Goal: Task Accomplishment & Management: Complete application form

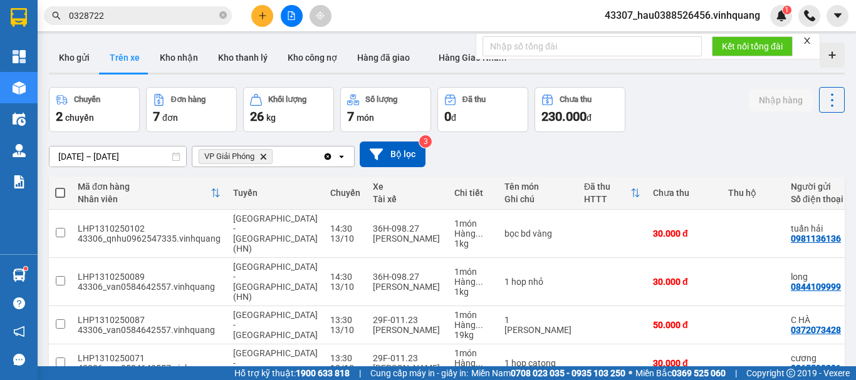
click at [190, 53] on button "Kho nhận" at bounding box center [179, 58] width 58 height 30
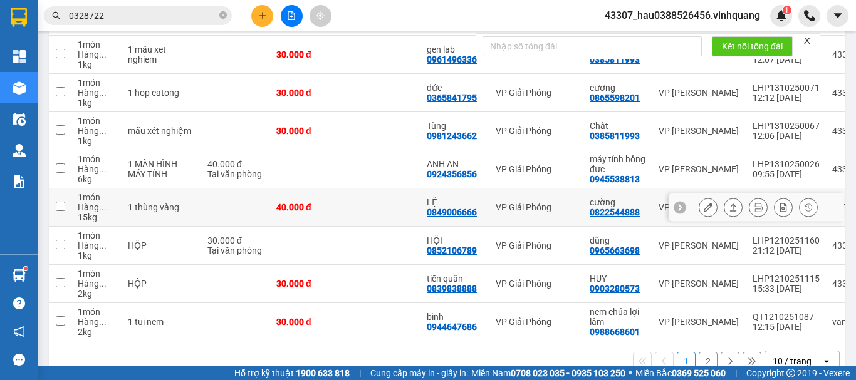
scroll to position [282, 0]
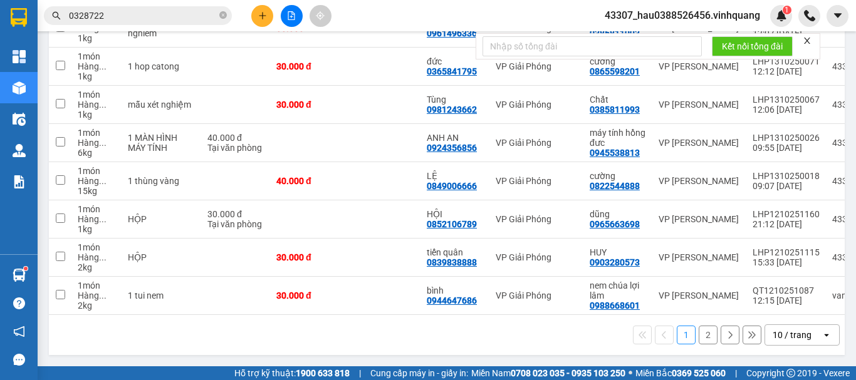
click at [698, 331] on button "2" at bounding box center [707, 335] width 19 height 19
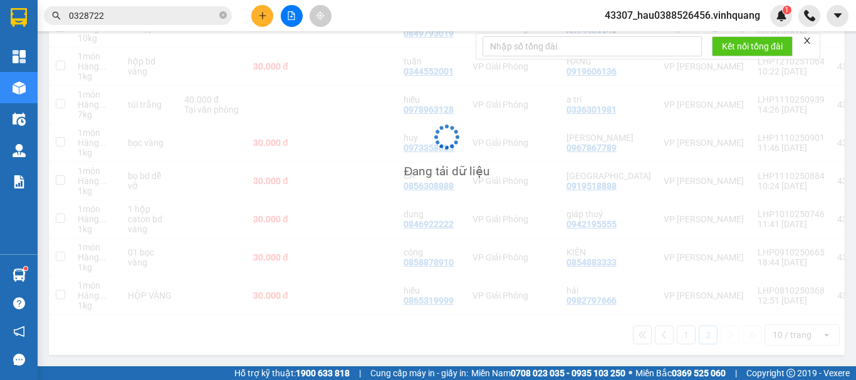
scroll to position [244, 0]
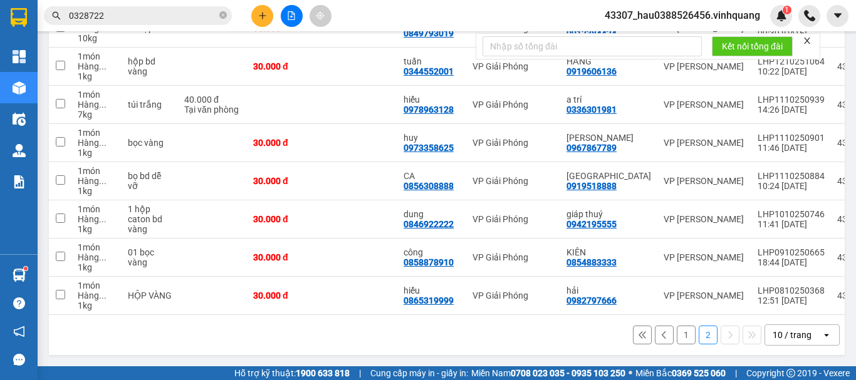
click at [676, 329] on button "1" at bounding box center [685, 335] width 19 height 19
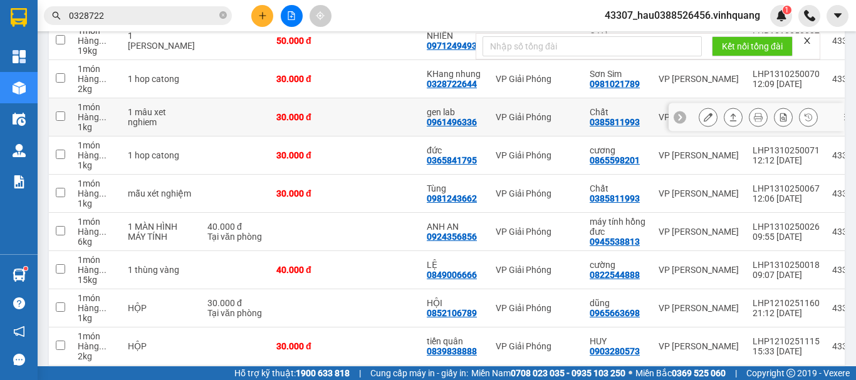
scroll to position [282, 0]
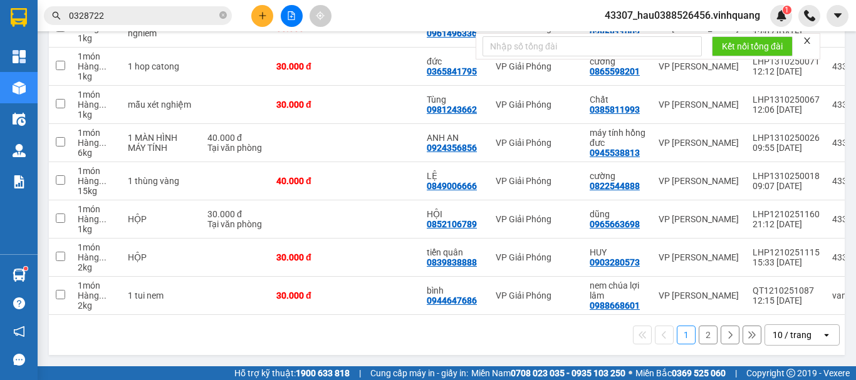
click at [701, 333] on button "2" at bounding box center [707, 335] width 19 height 19
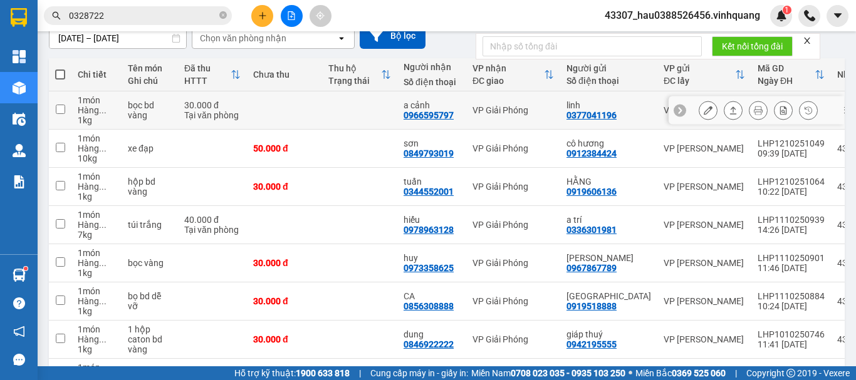
scroll to position [0, 0]
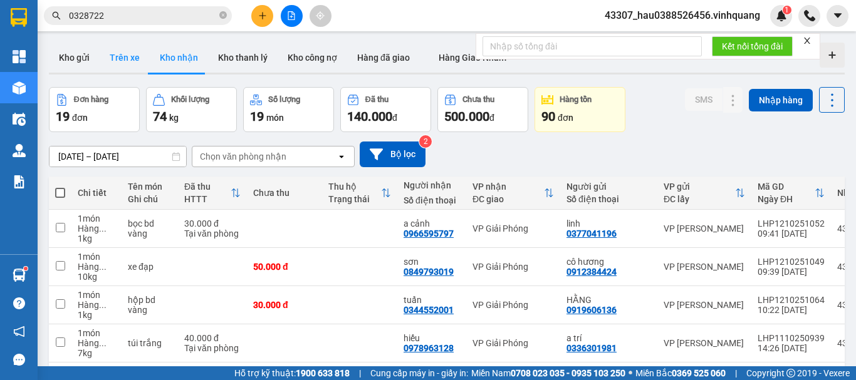
click at [128, 57] on button "Trên xe" at bounding box center [125, 58] width 50 height 30
type input "[DATE] – [DATE]"
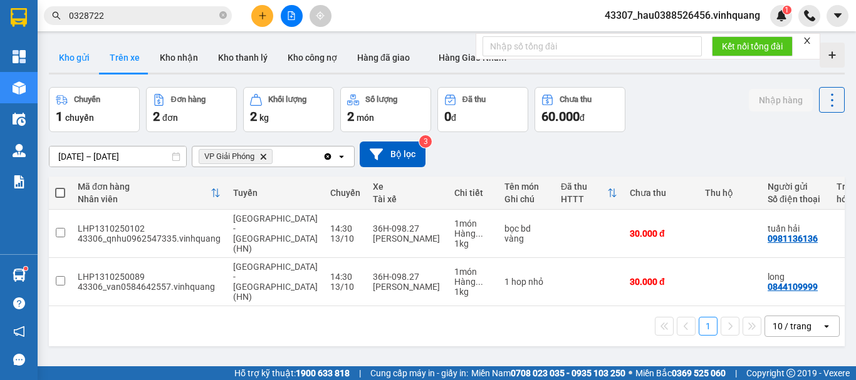
click at [89, 53] on button "Kho gửi" at bounding box center [74, 58] width 51 height 30
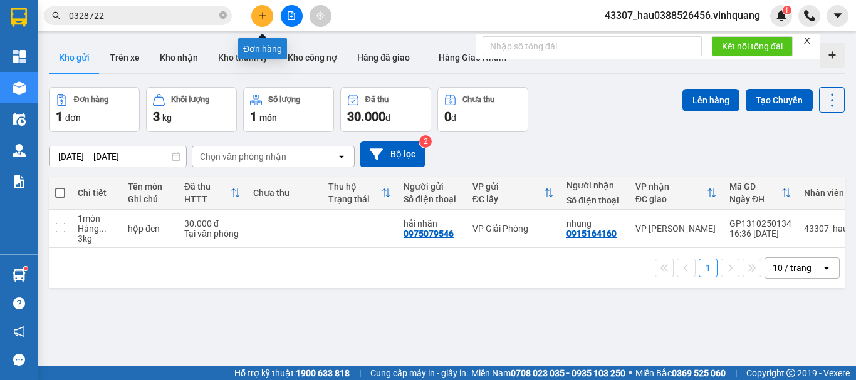
click at [267, 20] on button at bounding box center [262, 16] width 22 height 22
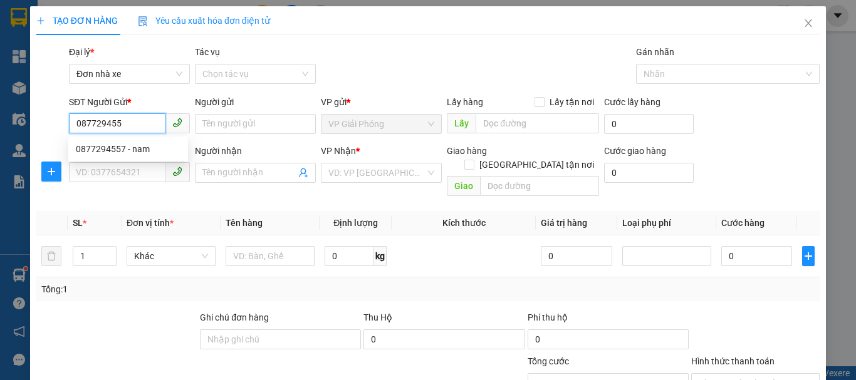
type input "0877294557"
click at [144, 143] on div "0877294557 - nam" at bounding box center [128, 149] width 105 height 14
type input "nam"
type input "0845023555"
type input "QUÂN"
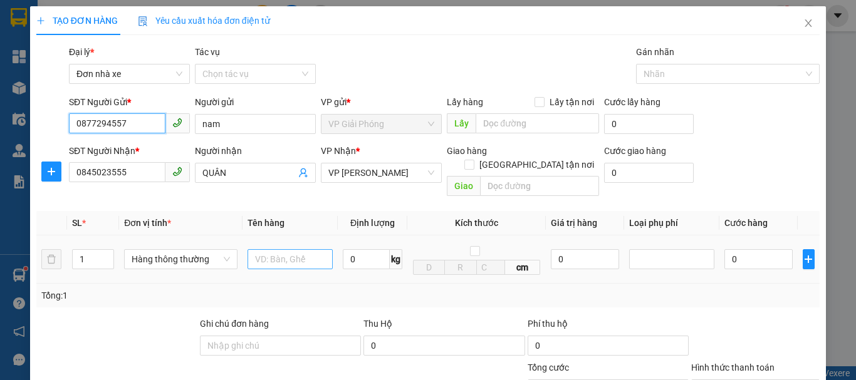
type input "0877294557"
click at [279, 249] on input "text" at bounding box center [289, 259] width 85 height 20
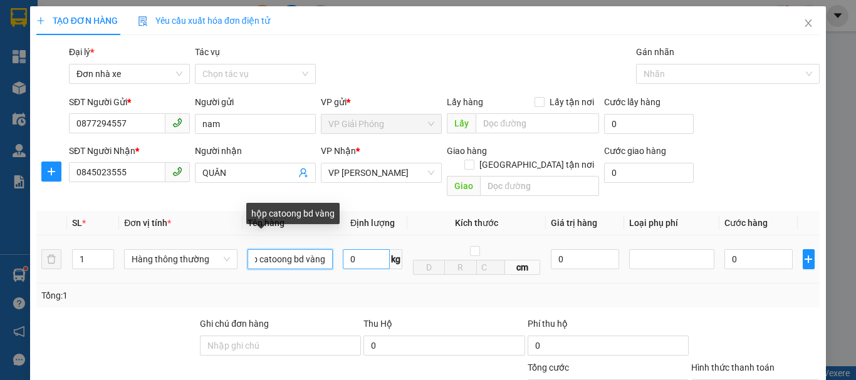
type input "hộp catoong bd vàng"
click at [351, 251] on input "0" at bounding box center [366, 259] width 47 height 20
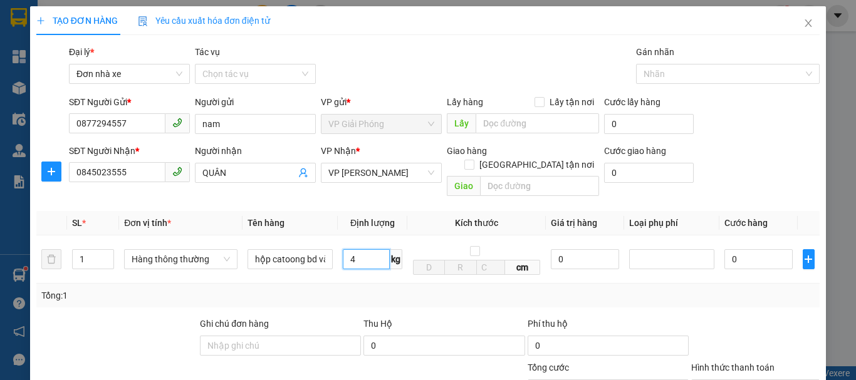
type input "4"
click at [585, 289] on div "Tổng: 1" at bounding box center [427, 296] width 773 height 14
type input "30.000"
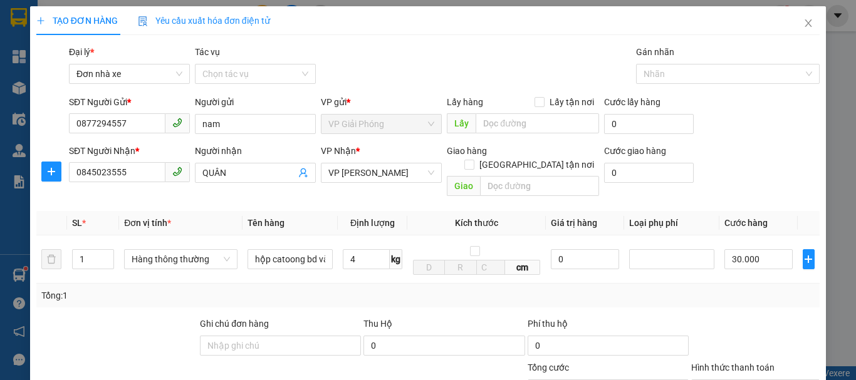
scroll to position [179, 0]
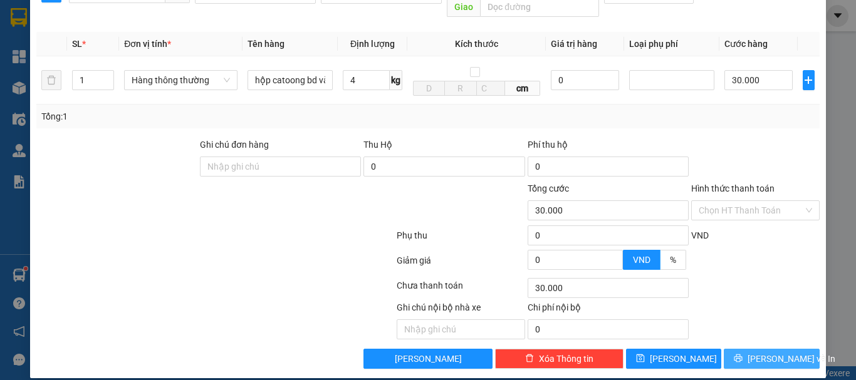
click at [775, 352] on span "[PERSON_NAME] và In" at bounding box center [791, 359] width 88 height 14
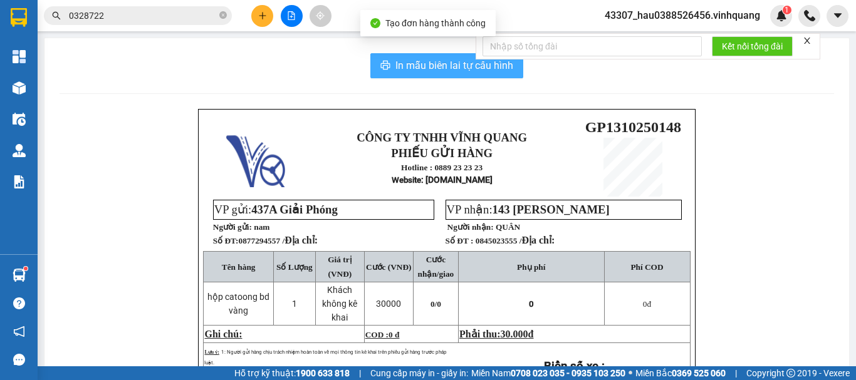
click at [409, 60] on span "In mẫu biên lai tự cấu hình" at bounding box center [454, 66] width 118 height 16
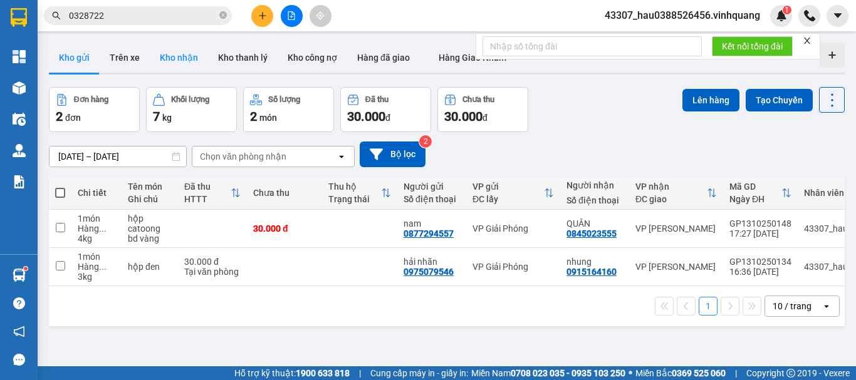
click at [175, 58] on button "Kho nhận" at bounding box center [179, 58] width 58 height 30
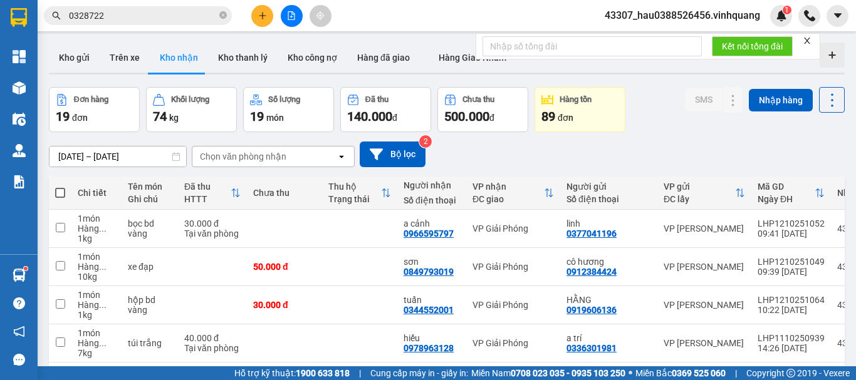
scroll to position [244, 0]
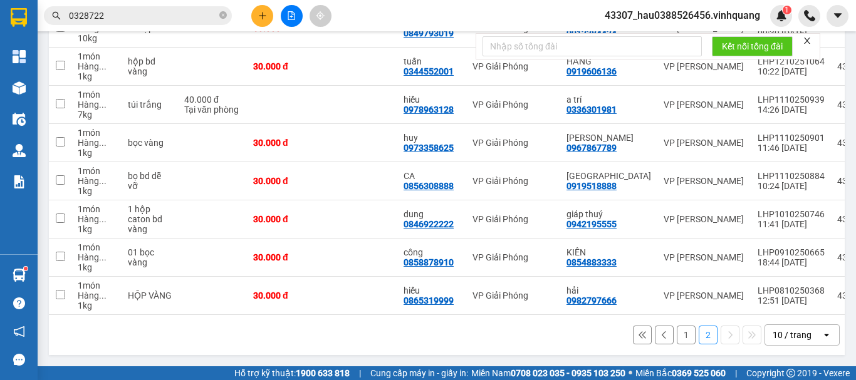
click at [683, 337] on button "1" at bounding box center [685, 335] width 19 height 19
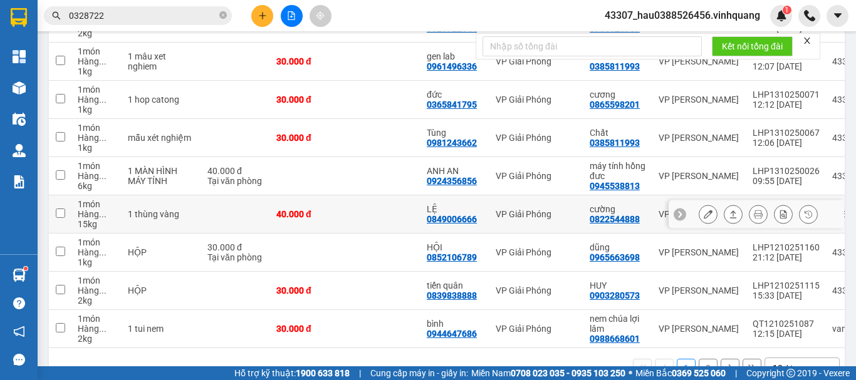
scroll to position [56, 0]
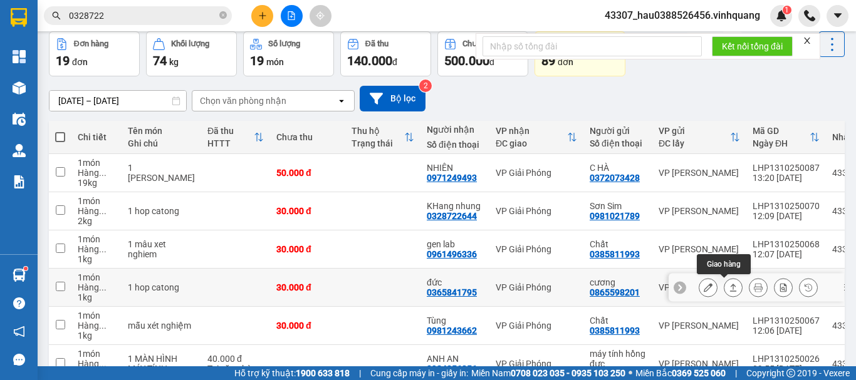
click at [728, 292] on icon at bounding box center [732, 287] width 9 height 9
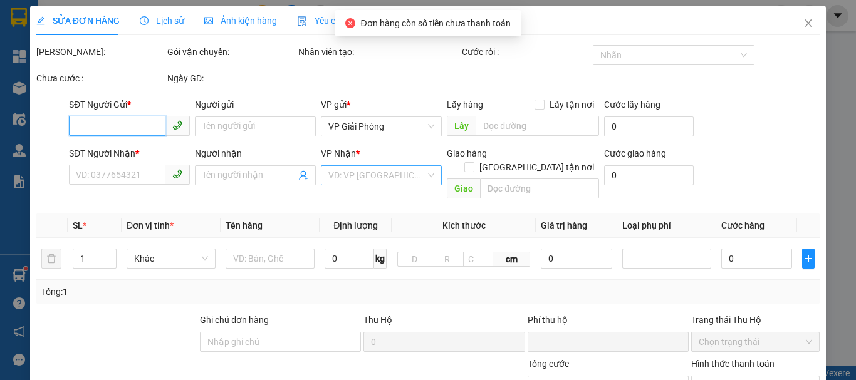
type input "0865598201"
type input "cương"
type input "0365841795"
type input "đức"
type input "0"
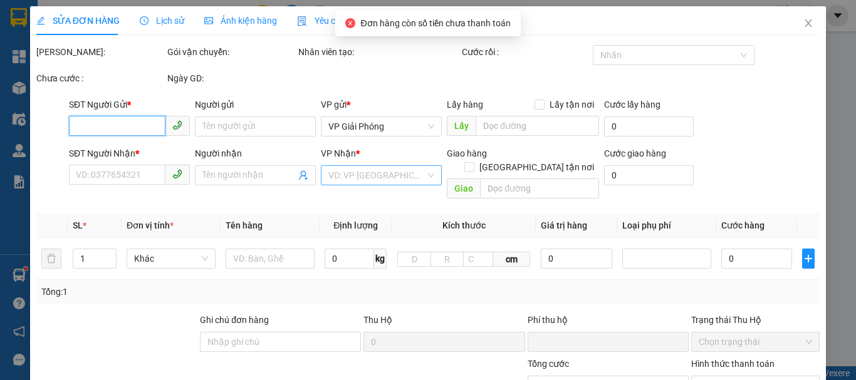
type input "30.000"
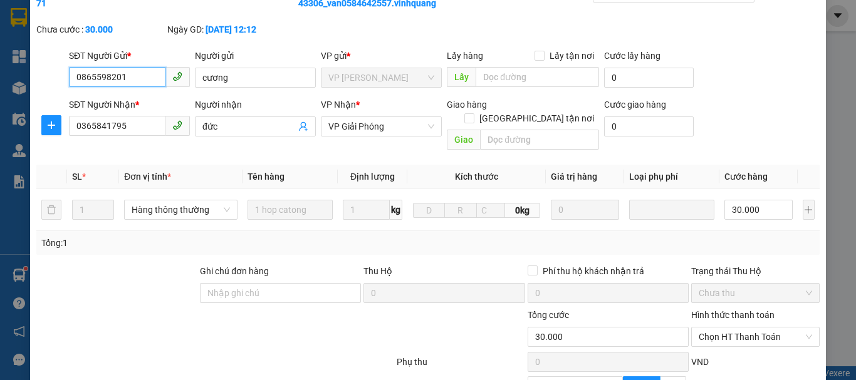
scroll to position [125, 0]
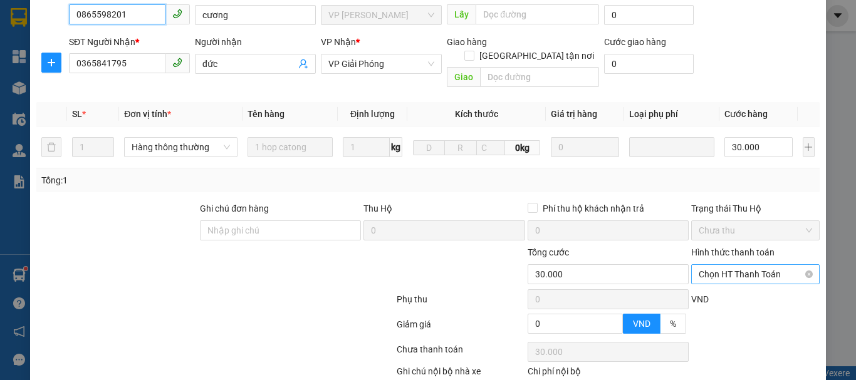
click at [740, 265] on span "Chọn HT Thanh Toán" at bounding box center [754, 274] width 113 height 19
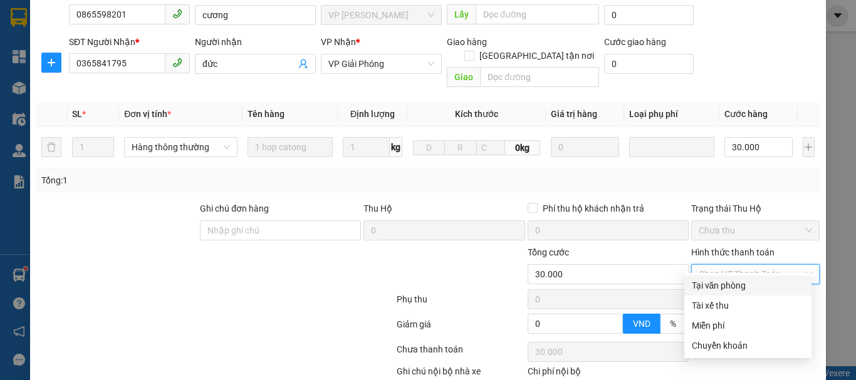
click at [738, 287] on div "Tại văn phòng" at bounding box center [747, 286] width 112 height 14
type input "0"
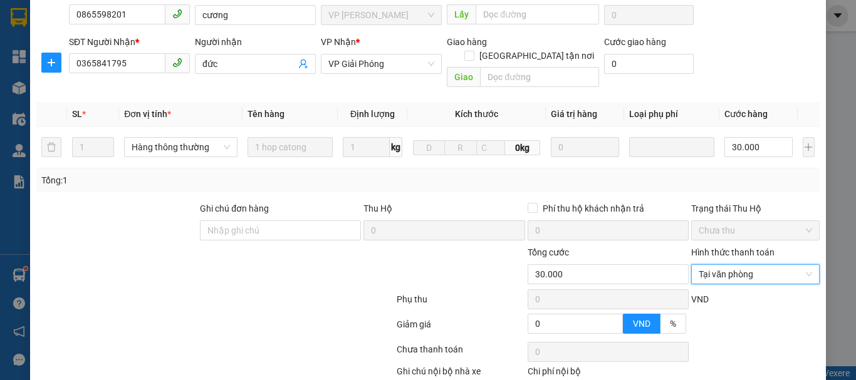
scroll to position [189, 0]
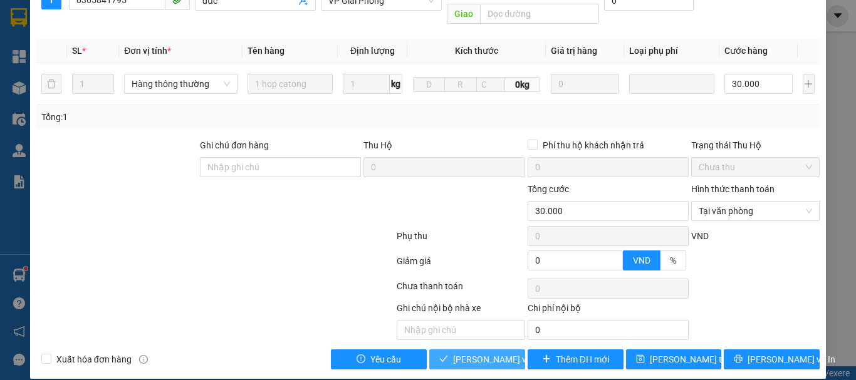
click at [478, 353] on span "[PERSON_NAME] và Giao hàng" at bounding box center [513, 360] width 120 height 14
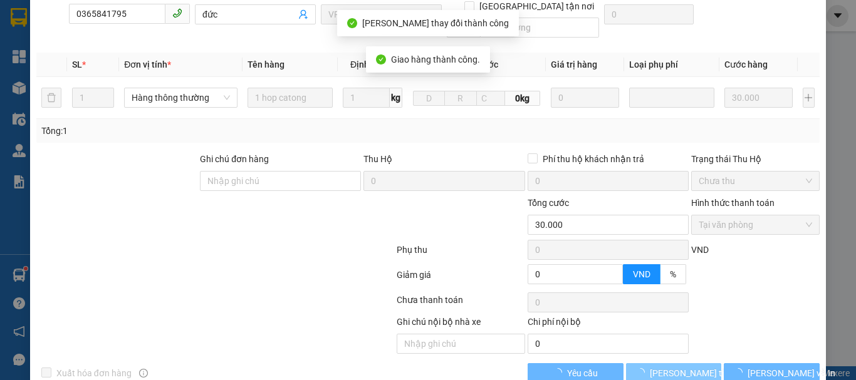
scroll to position [202, 0]
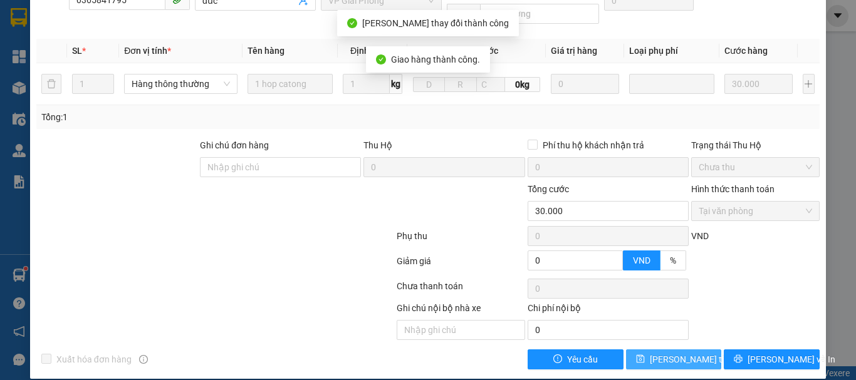
click at [681, 353] on span "[PERSON_NAME] thay đổi" at bounding box center [699, 360] width 100 height 14
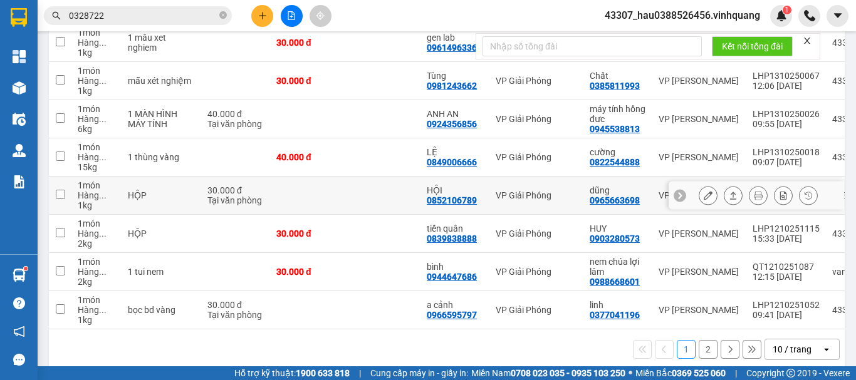
scroll to position [282, 0]
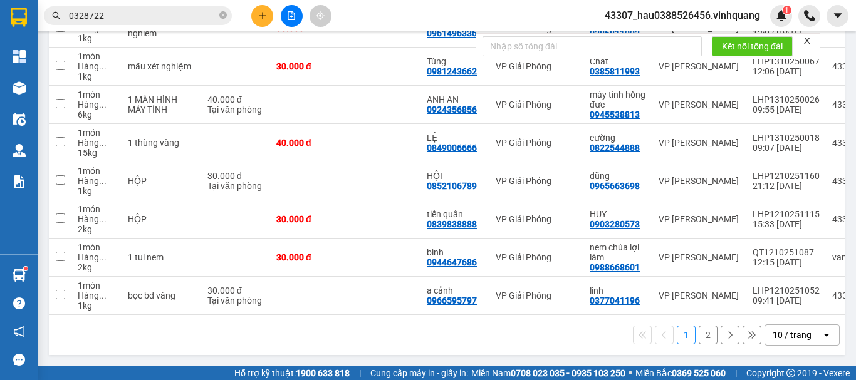
click at [702, 328] on button "2" at bounding box center [707, 335] width 19 height 19
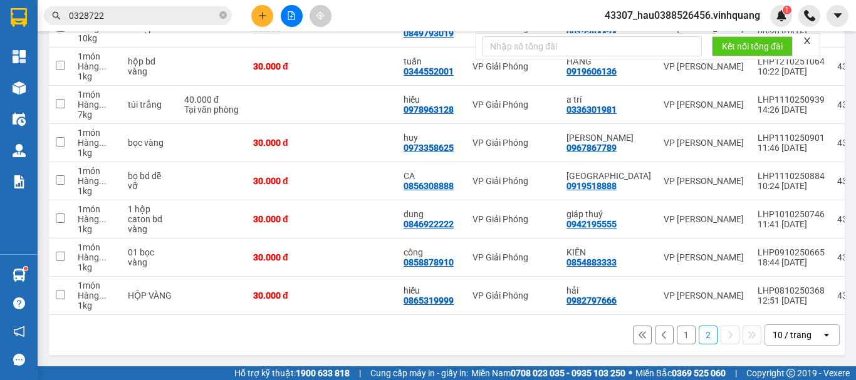
scroll to position [18, 0]
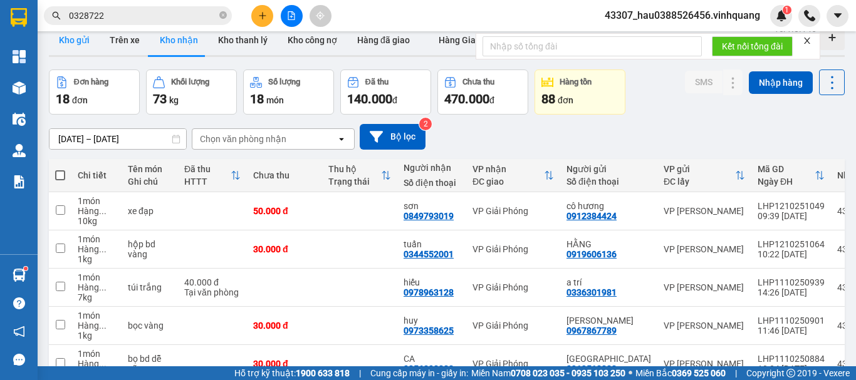
click at [66, 49] on button "Kho gửi" at bounding box center [74, 40] width 51 height 30
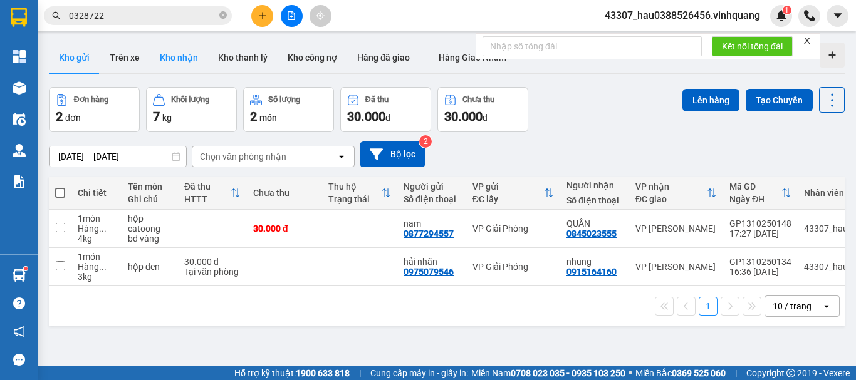
click at [192, 53] on button "Kho nhận" at bounding box center [179, 58] width 58 height 30
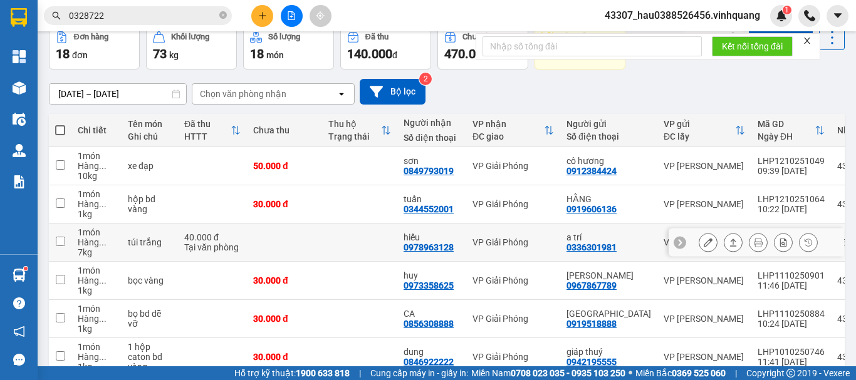
scroll to position [125, 0]
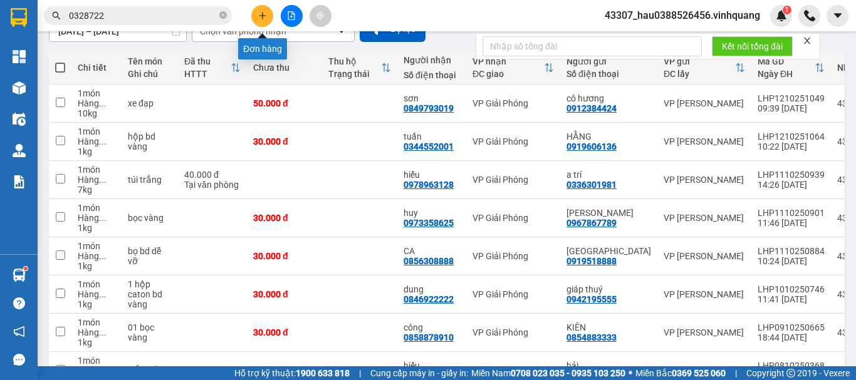
click at [259, 18] on icon "plus" at bounding box center [262, 15] width 9 height 9
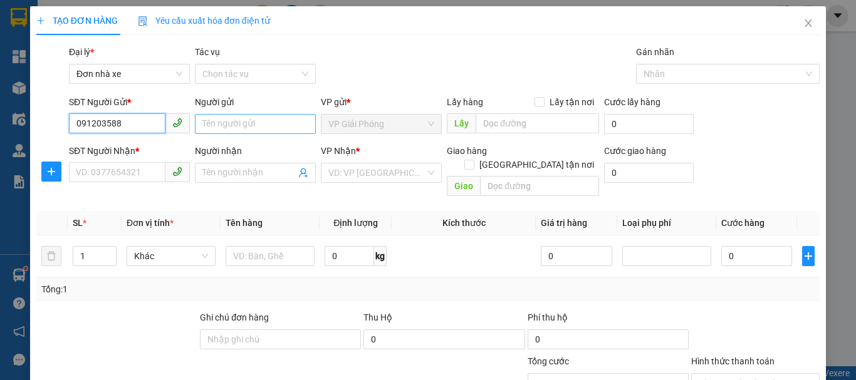
type input "0912035888"
click at [126, 145] on div "0912035888 - sơn uaq" at bounding box center [128, 149] width 105 height 14
type input "sơn uaq"
type input "0914498888"
type input "dũng"
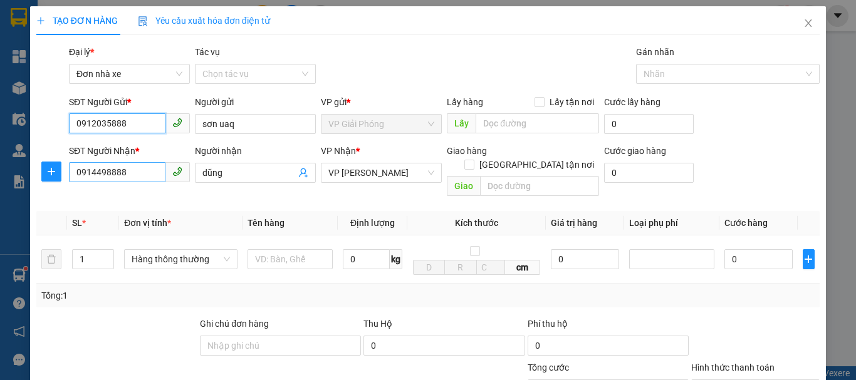
type input "0912035888"
drag, startPoint x: 143, startPoint y: 174, endPoint x: 45, endPoint y: 187, distance: 98.5
click at [45, 187] on div "SĐT Người Nhận * 0914498888 0914498888 Người nhận dũng VP Nhận * VP [PERSON_NAM…" at bounding box center [427, 173] width 785 height 58
type input "0348920029"
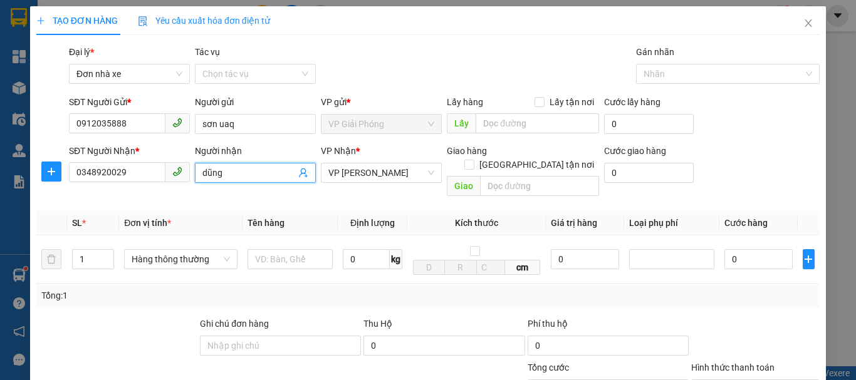
drag, startPoint x: 261, startPoint y: 172, endPoint x: 170, endPoint y: 192, distance: 92.4
click at [170, 192] on div "Transit Pickup Surcharge Ids Transit Deliver Surcharge Ids Transit Deliver Surc…" at bounding box center [427, 296] width 783 height 503
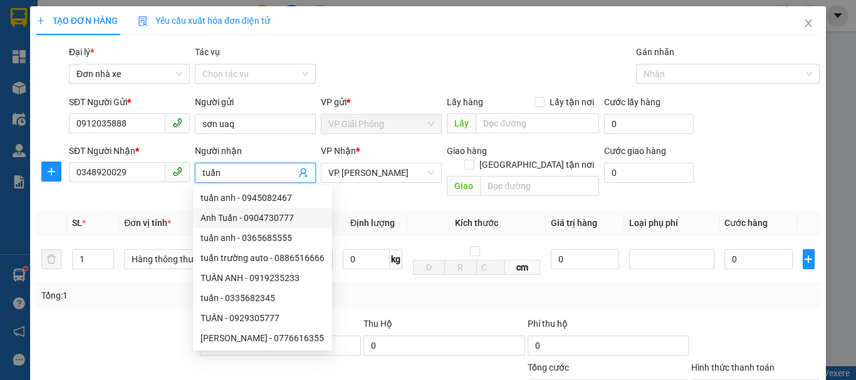
type input "tuấn"
click at [414, 211] on th "Kích thước" at bounding box center [476, 223] width 138 height 24
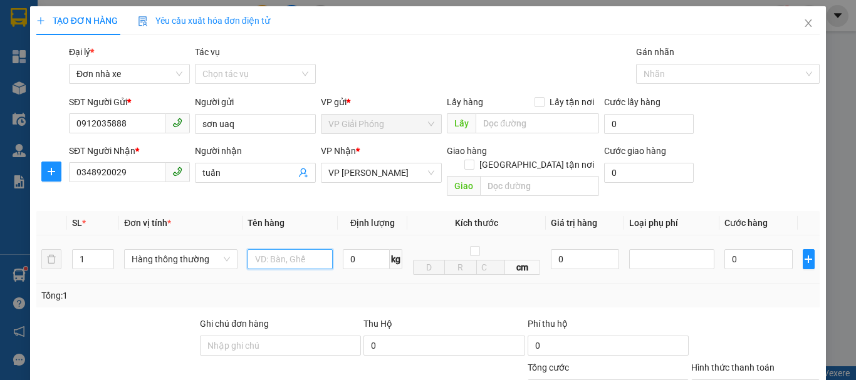
click at [296, 251] on input "text" at bounding box center [289, 259] width 85 height 20
click at [274, 249] on input "hộp đen dẹp" at bounding box center [289, 259] width 85 height 20
type input "hộp đen dẹp"
click at [359, 249] on input "0" at bounding box center [366, 259] width 47 height 20
type input "2"
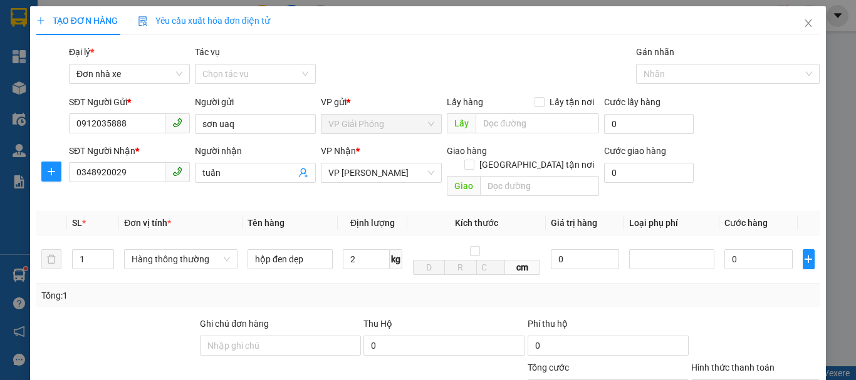
drag, startPoint x: 393, startPoint y: 281, endPoint x: 824, endPoint y: 285, distance: 430.9
click at [395, 289] on div "Tổng: 1" at bounding box center [427, 296] width 773 height 14
type input "30.000"
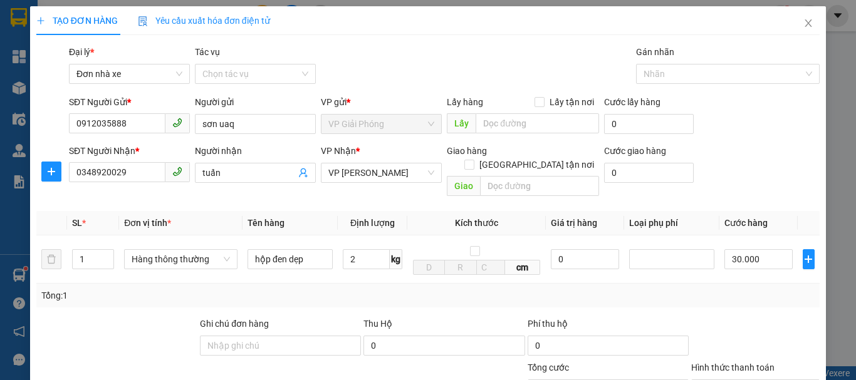
scroll to position [179, 0]
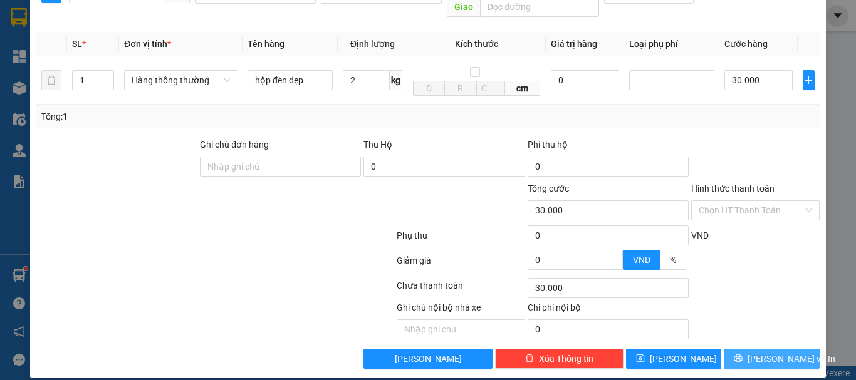
click at [760, 352] on span "[PERSON_NAME] và In" at bounding box center [791, 359] width 88 height 14
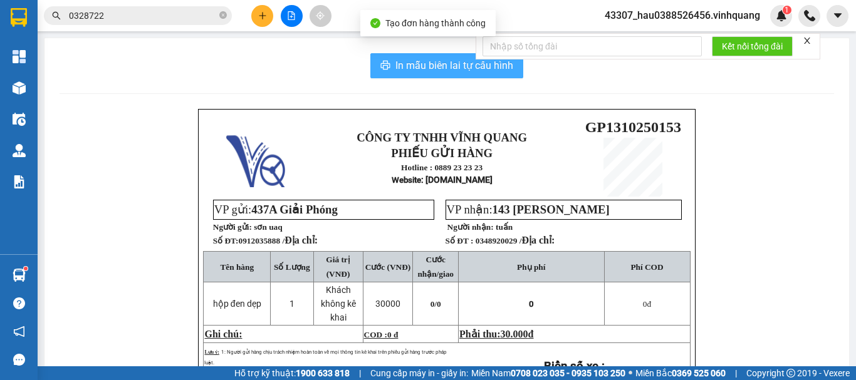
click at [442, 57] on button "In mẫu biên lai tự cấu hình" at bounding box center [446, 65] width 153 height 25
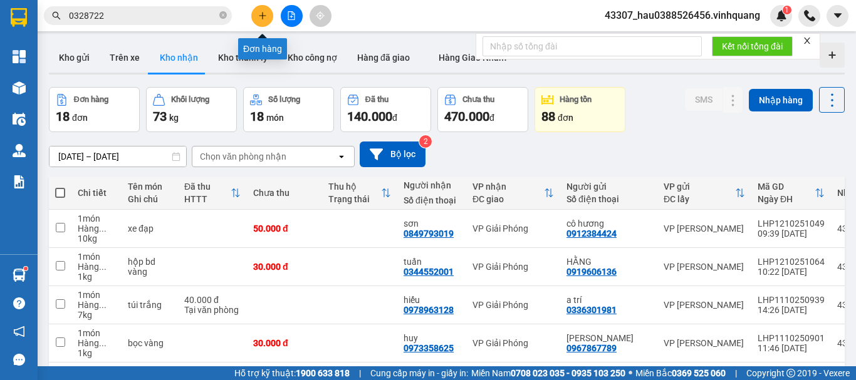
click at [265, 22] on button at bounding box center [262, 16] width 22 height 22
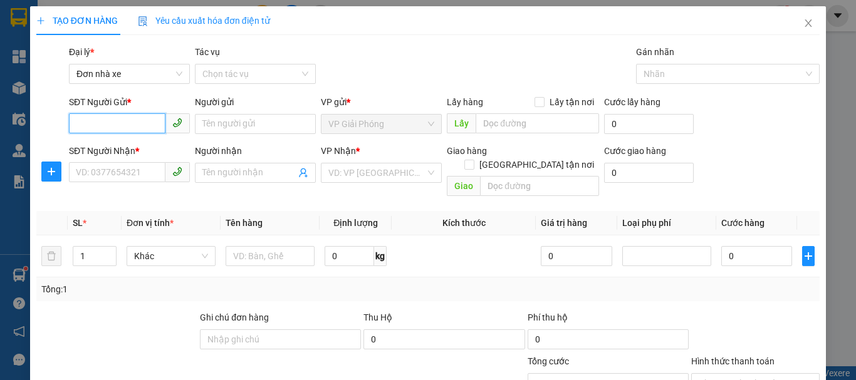
click at [135, 127] on input "SĐT Người Gửi *" at bounding box center [117, 123] width 96 height 20
type input "0961496336"
click at [231, 134] on div "Người gửi Tên người gửi" at bounding box center [255, 117] width 121 height 44
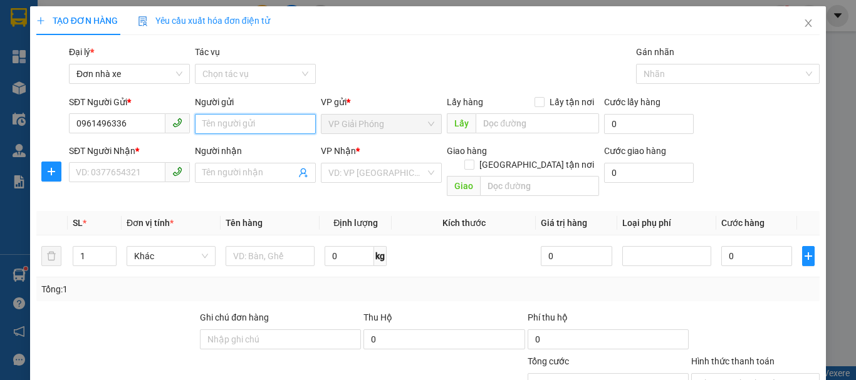
click at [254, 132] on input "Người gửi" at bounding box center [255, 124] width 121 height 20
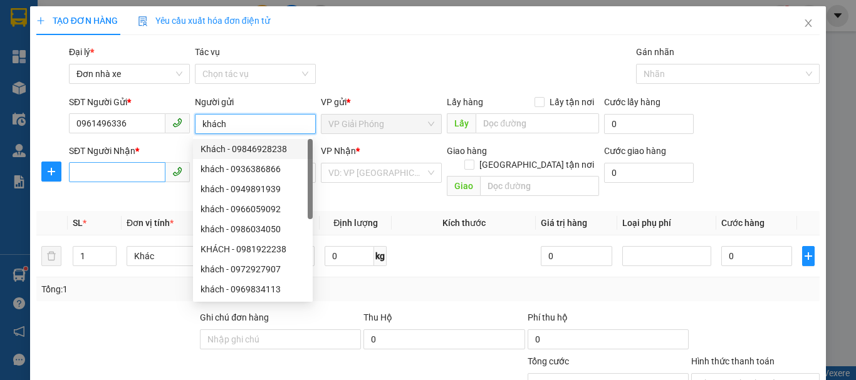
type input "khách"
click at [115, 179] on input "SĐT Người Nhận *" at bounding box center [117, 172] width 96 height 20
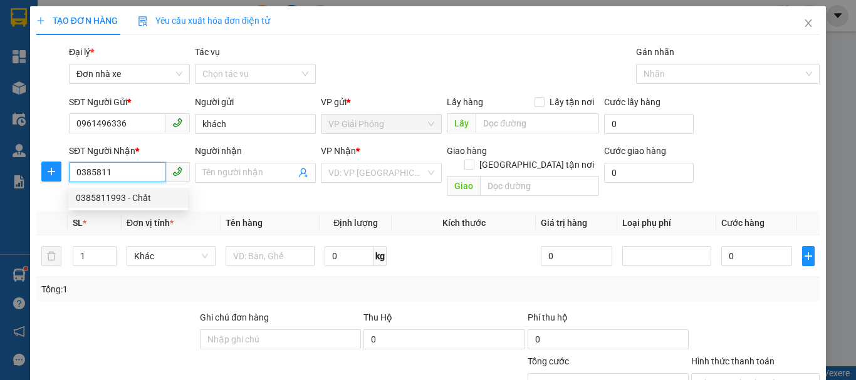
click at [121, 194] on div "0385811993 - Chất" at bounding box center [128, 198] width 105 height 14
type input "0385811993"
type input "Chất"
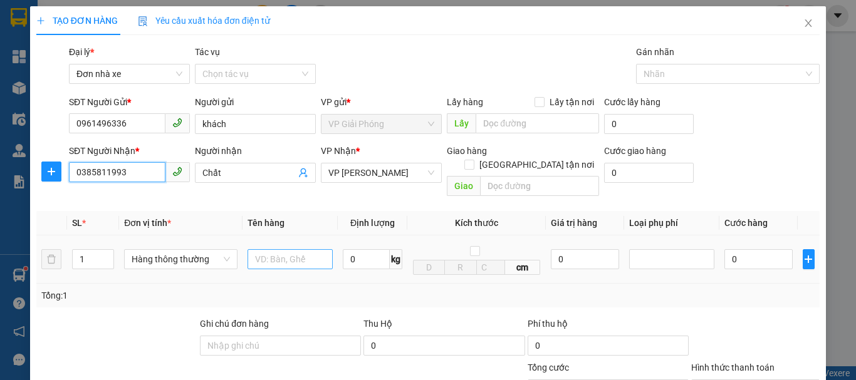
type input "0385811993"
click at [287, 249] on input "text" at bounding box center [289, 259] width 85 height 20
type input "thùng catoong"
type input "2"
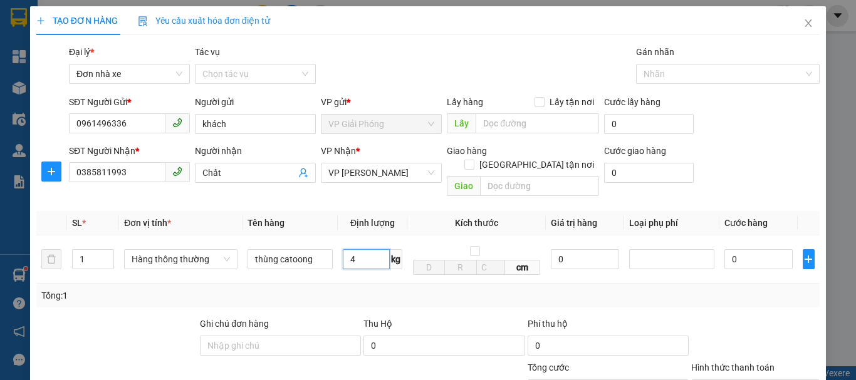
type input "4"
click at [534, 290] on div "Tổng: 1" at bounding box center [427, 296] width 783 height 24
type input "30.000"
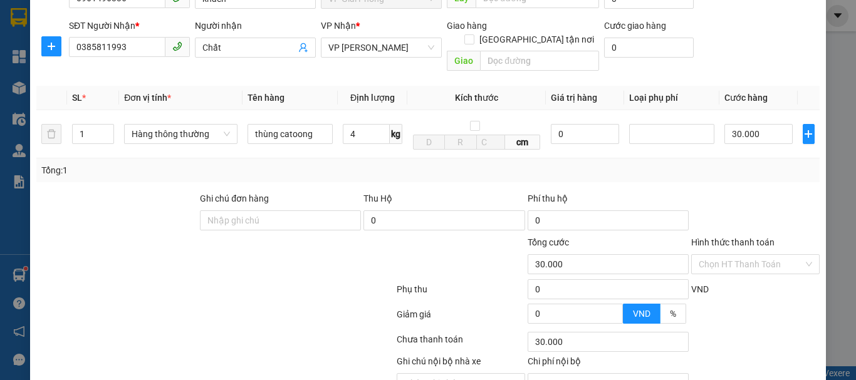
scroll to position [179, 0]
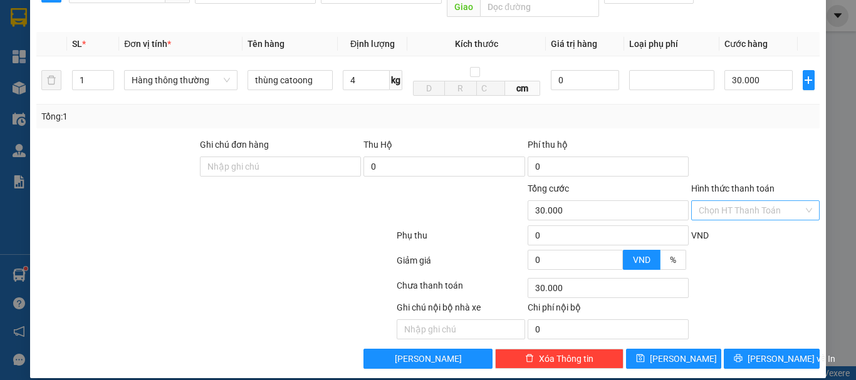
click at [747, 201] on input "Hình thức thanh toán" at bounding box center [750, 210] width 105 height 19
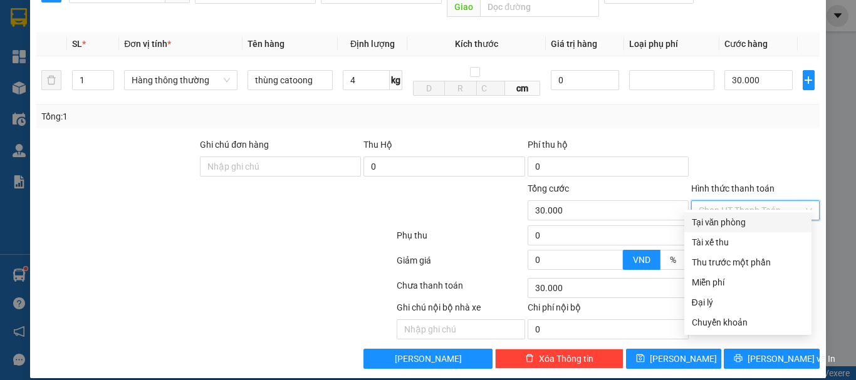
click at [742, 225] on div "Tại văn phòng" at bounding box center [747, 222] width 112 height 14
type input "0"
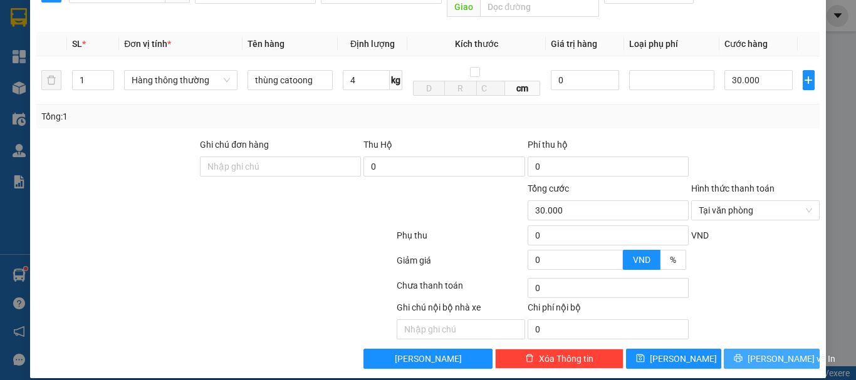
click at [768, 352] on span "[PERSON_NAME] và In" at bounding box center [791, 359] width 88 height 14
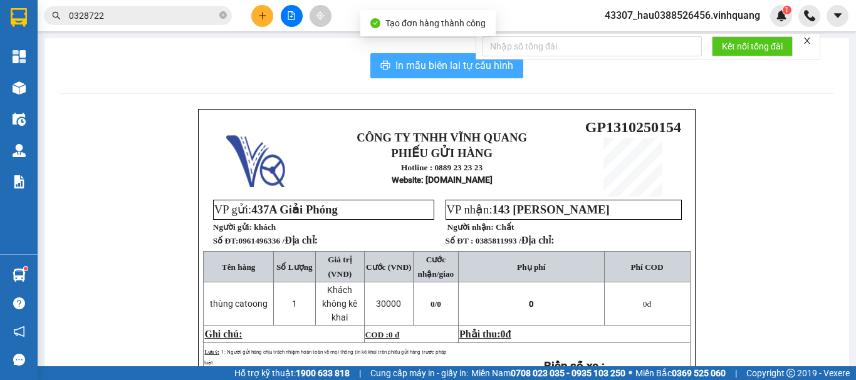
click at [418, 69] on span "In mẫu biên lai tự cấu hình" at bounding box center [454, 66] width 118 height 16
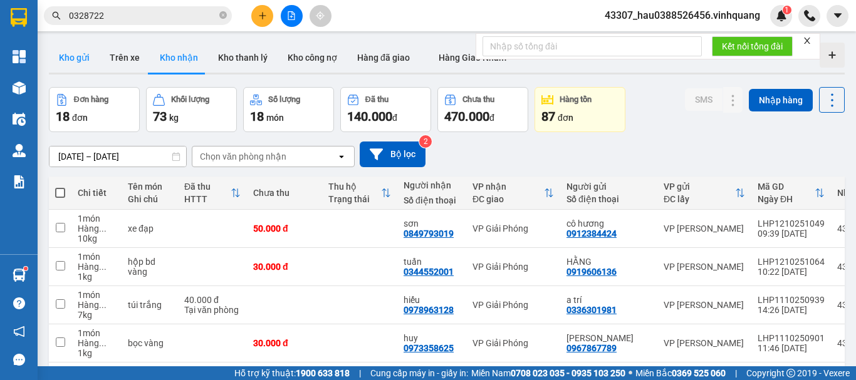
click at [78, 55] on button "Kho gửi" at bounding box center [74, 58] width 51 height 30
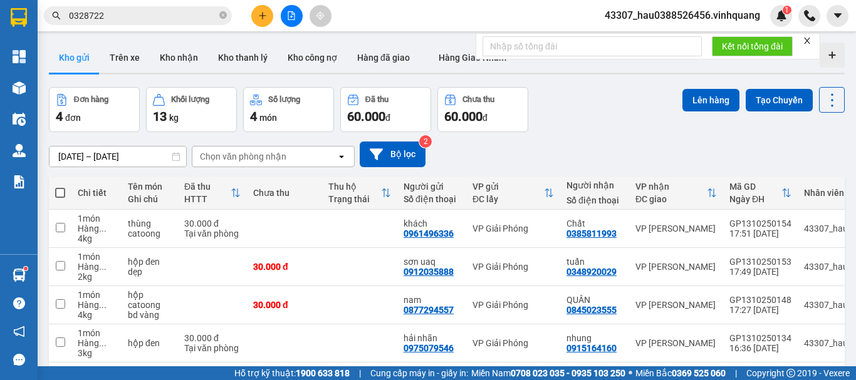
scroll to position [58, 0]
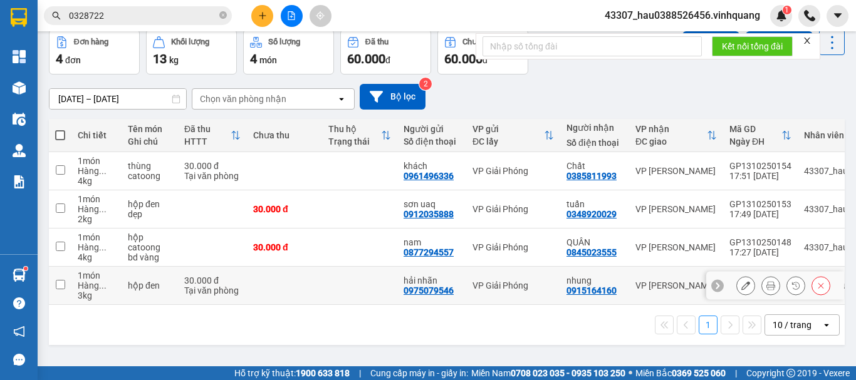
click at [49, 286] on td at bounding box center [60, 286] width 23 height 38
checkbox input "true"
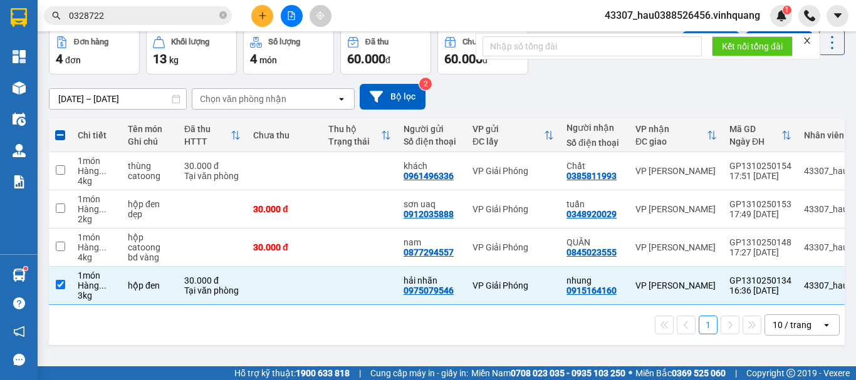
scroll to position [0, 0]
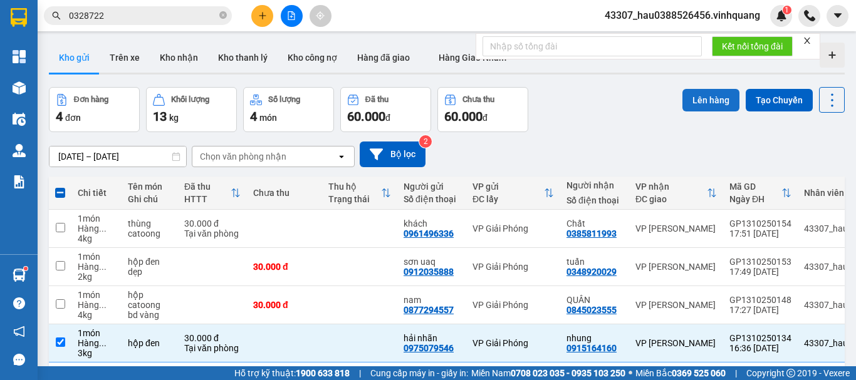
click at [706, 104] on button "Lên hàng" at bounding box center [710, 100] width 57 height 23
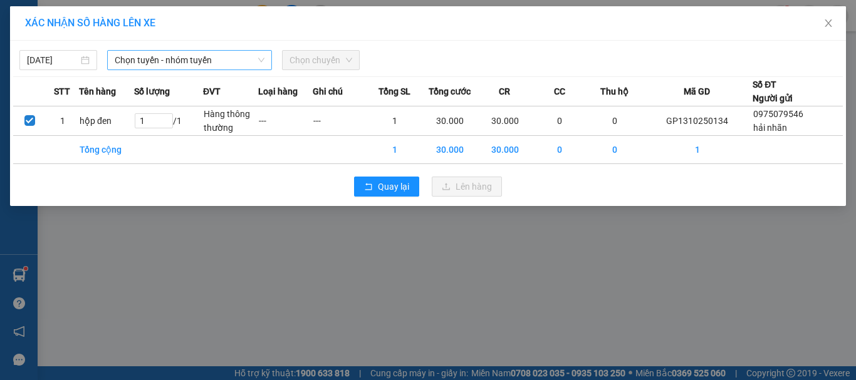
click at [247, 61] on span "Chọn tuyến - nhóm tuyến" at bounding box center [190, 60] width 150 height 19
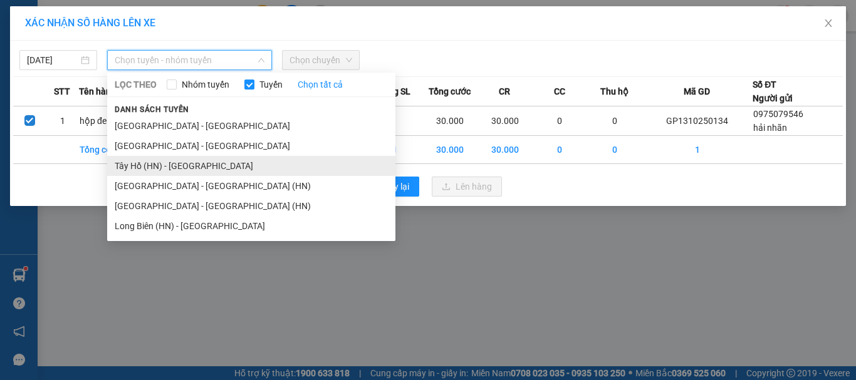
click at [190, 160] on li "Tây Hồ (HN) - [GEOGRAPHIC_DATA]" at bounding box center [251, 166] width 288 height 20
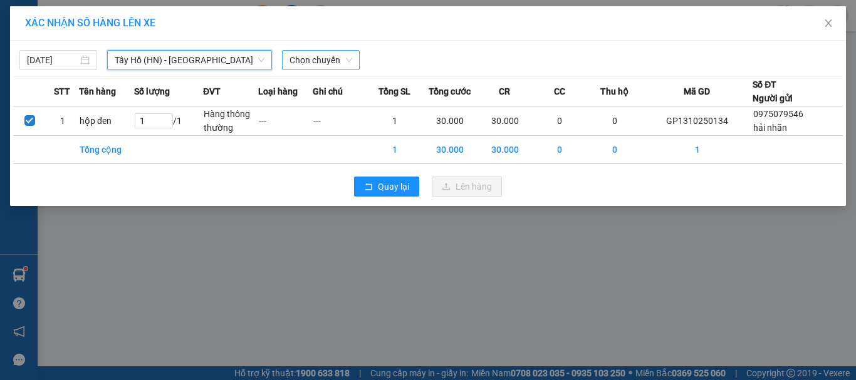
click at [335, 56] on span "Chọn chuyến" at bounding box center [320, 60] width 63 height 19
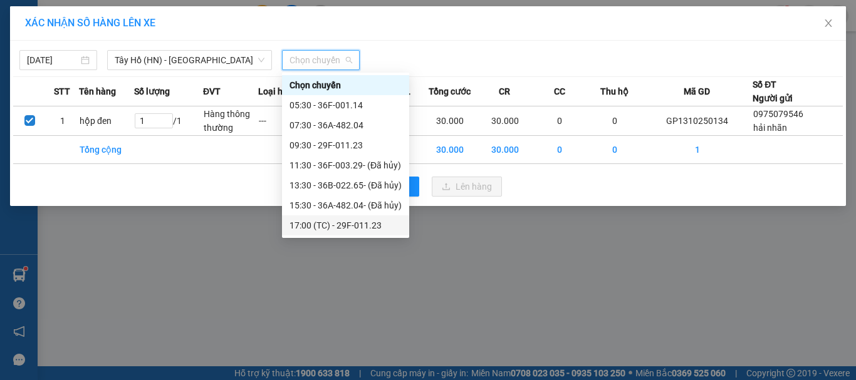
click at [347, 227] on div "17:00 (TC) - 29F-011.23" at bounding box center [345, 226] width 112 height 14
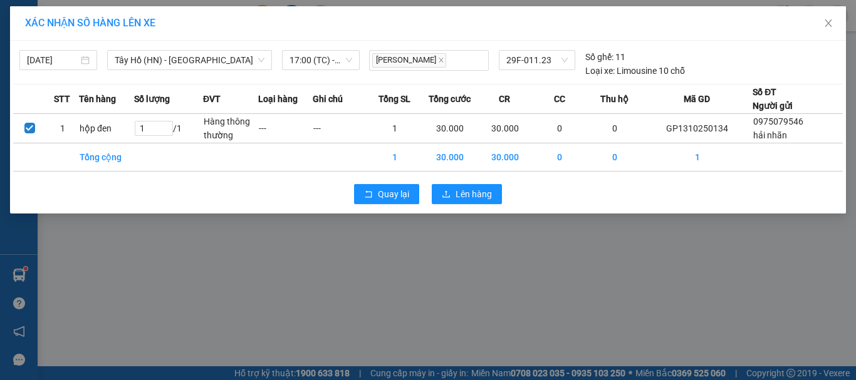
click at [474, 180] on div "Quay lại Lên hàng" at bounding box center [427, 194] width 829 height 33
click at [476, 188] on span "Lên hàng" at bounding box center [473, 194] width 36 height 14
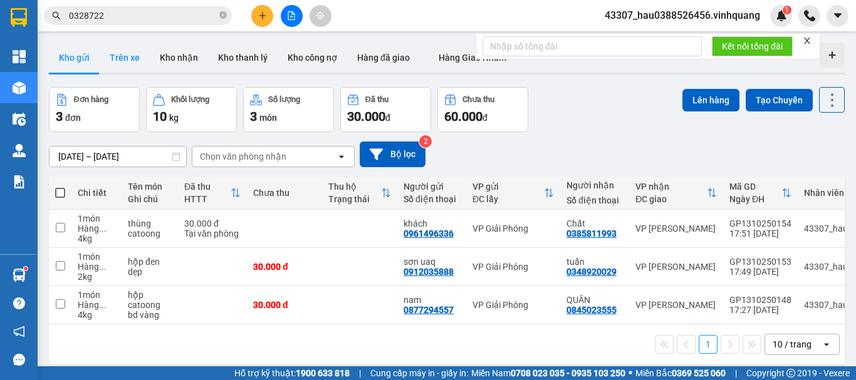
click at [120, 61] on button "Trên xe" at bounding box center [125, 58] width 50 height 30
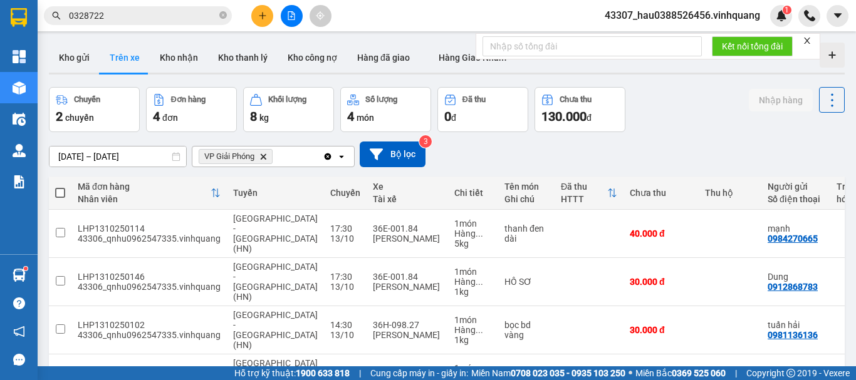
scroll to position [58, 0]
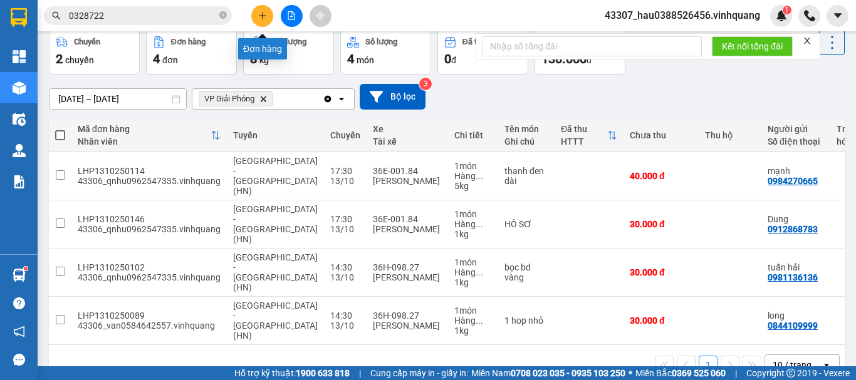
click at [265, 16] on icon "plus" at bounding box center [262, 15] width 7 height 1
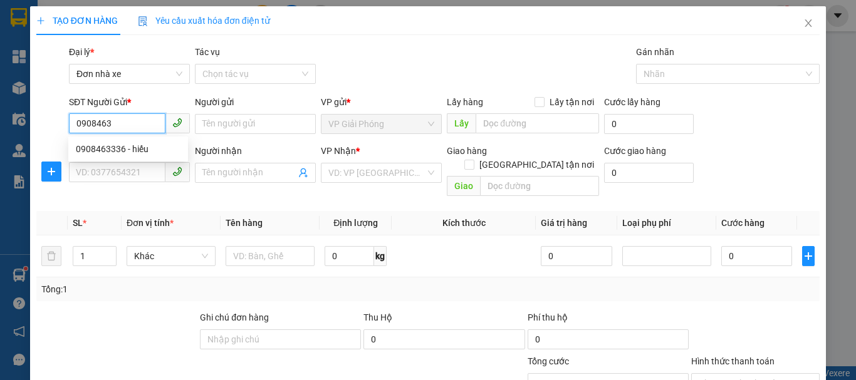
click at [166, 151] on div "0908463336 - hiếu" at bounding box center [128, 149] width 105 height 14
type input "0908463336"
type input "hiếu"
type input "0915237868"
type input "[PERSON_NAME]"
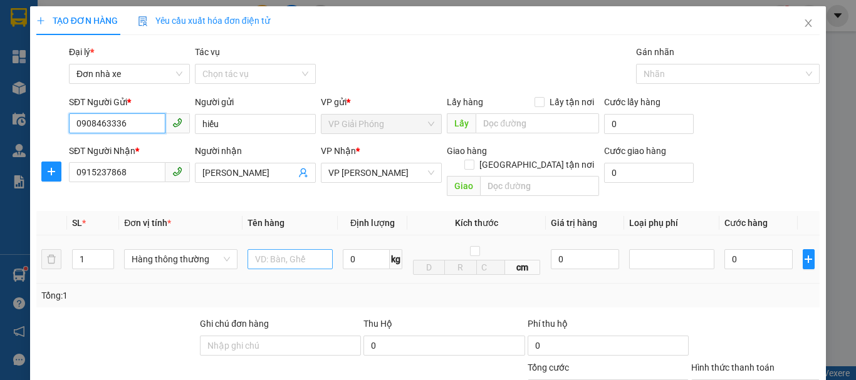
type input "0908463336"
click at [304, 249] on input "text" at bounding box center [289, 259] width 85 height 20
type input "thùng catoong bd vàng"
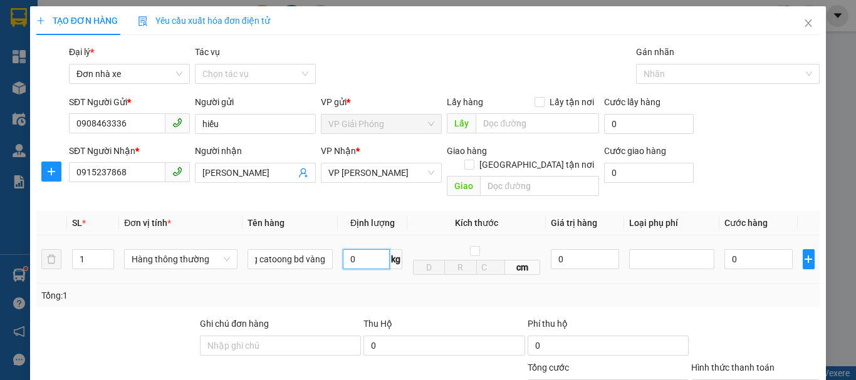
scroll to position [0, 0]
click at [349, 249] on input "0" at bounding box center [366, 259] width 47 height 20
type input "4"
drag, startPoint x: 373, startPoint y: 282, endPoint x: 404, endPoint y: 287, distance: 31.6
click at [373, 289] on div "Tổng: 1" at bounding box center [427, 296] width 773 height 14
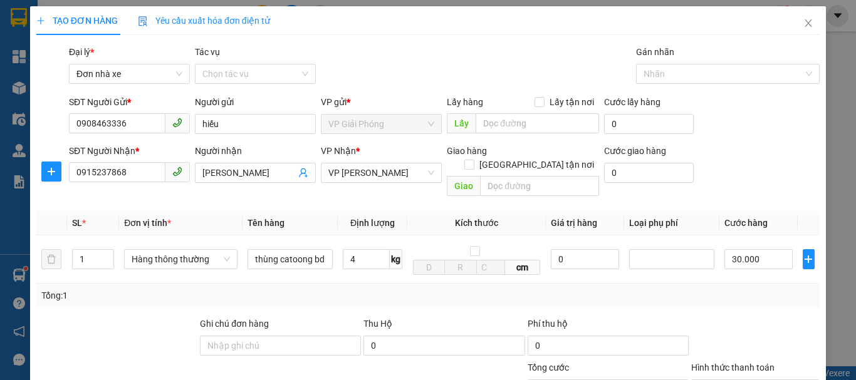
type input "30.000"
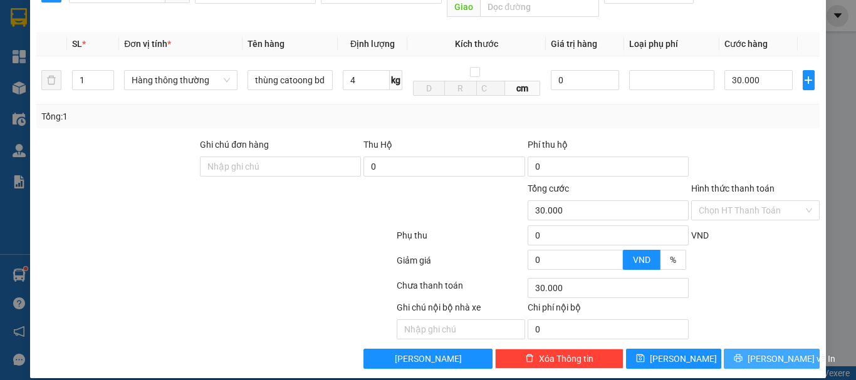
click at [784, 352] on span "[PERSON_NAME] và In" at bounding box center [791, 359] width 88 height 14
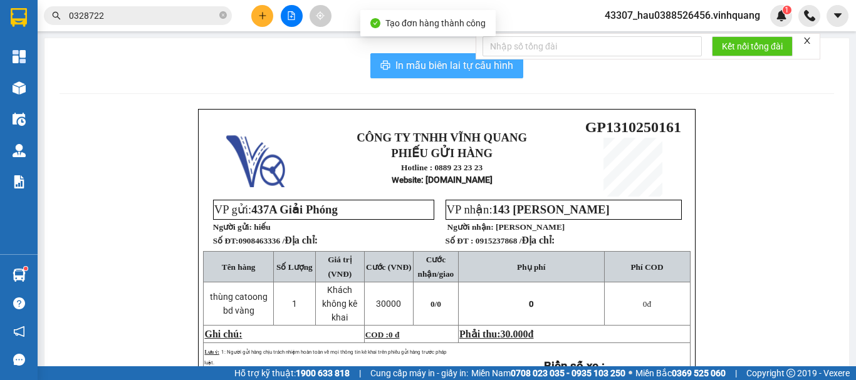
click at [424, 65] on span "In mẫu biên lai tự cấu hình" at bounding box center [454, 66] width 118 height 16
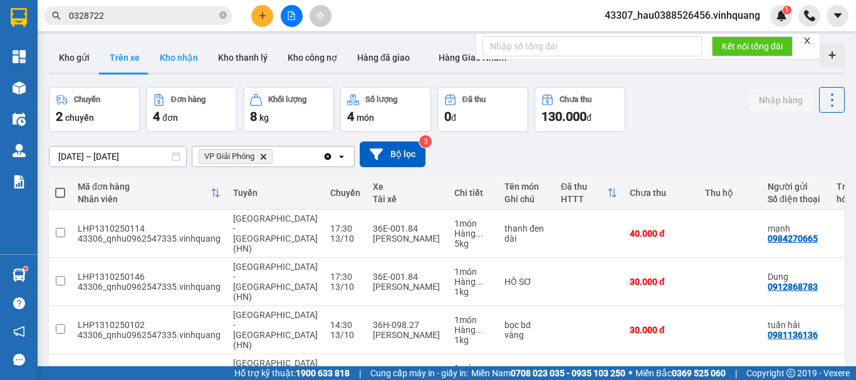
click at [194, 63] on button "Kho nhận" at bounding box center [179, 58] width 58 height 30
type input "[DATE] – [DATE]"
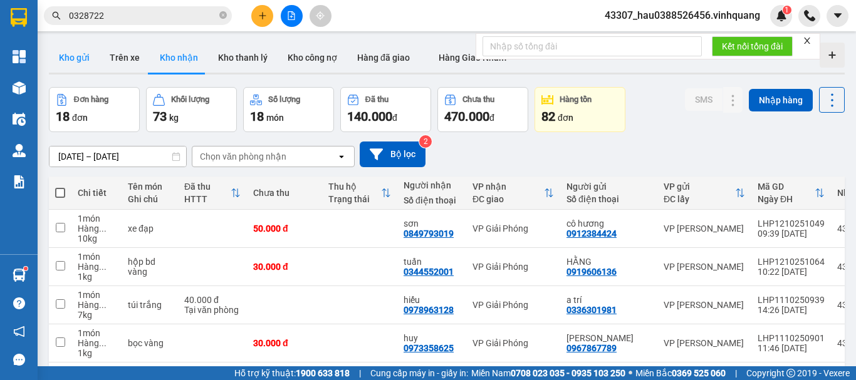
click at [73, 55] on button "Kho gửi" at bounding box center [74, 58] width 51 height 30
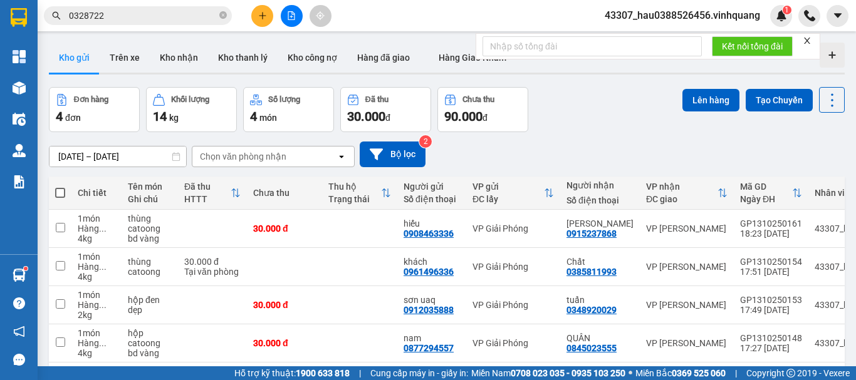
scroll to position [58, 0]
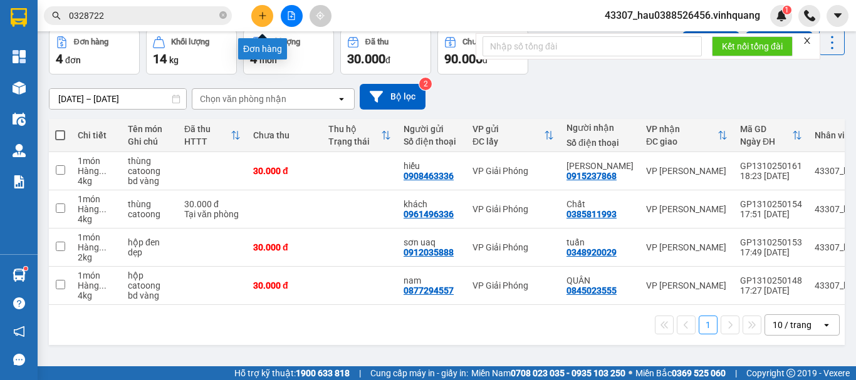
click at [266, 19] on icon "plus" at bounding box center [262, 15] width 9 height 9
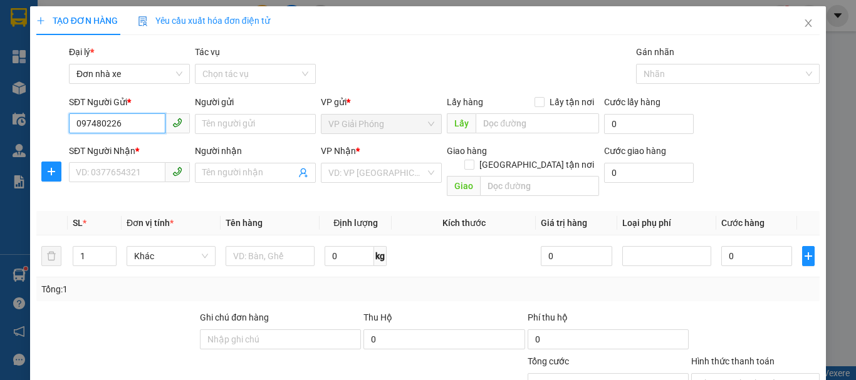
type input "0974802261"
click at [145, 152] on div "0974802261 - [GEOGRAPHIC_DATA]" at bounding box center [146, 149] width 141 height 14
type input "Hà Hậu TĐ [GEOGRAPHIC_DATA]"
type input "0889232323"
type input "CTY. [GEOGRAPHIC_DATA]"
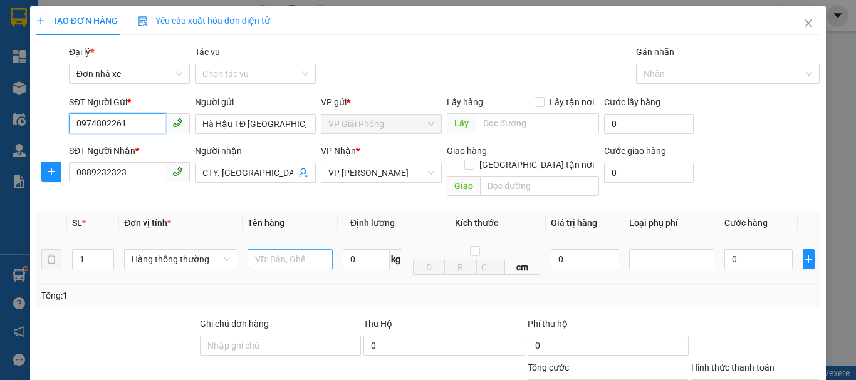
type input "0974802261"
click at [284, 249] on input "text" at bounding box center [289, 259] width 85 height 20
click at [328, 289] on div "Tổng: 1" at bounding box center [427, 296] width 773 height 14
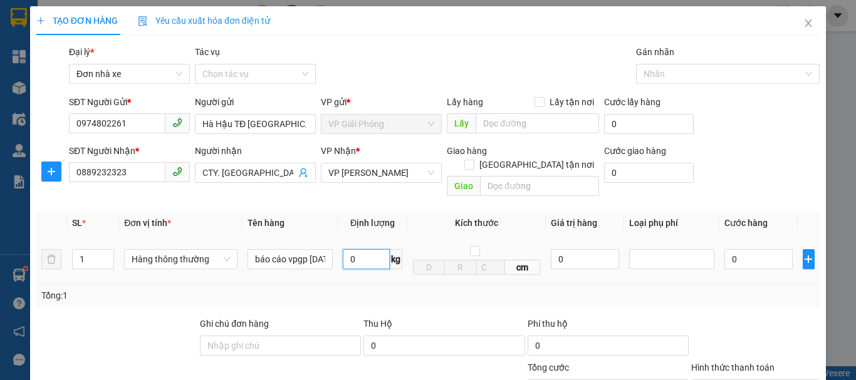
click at [350, 249] on input "0" at bounding box center [366, 259] width 47 height 20
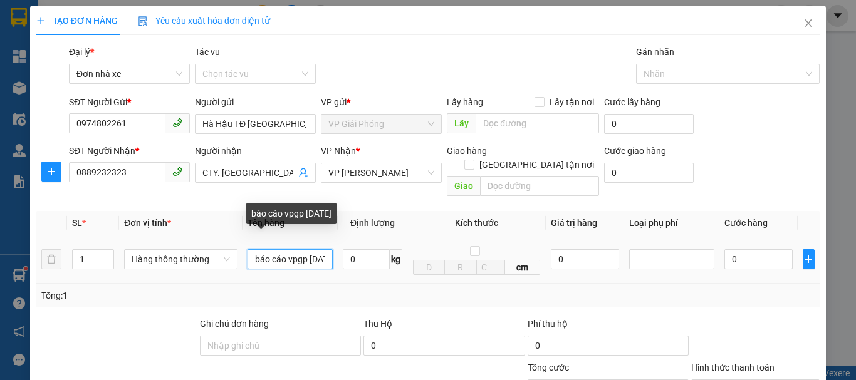
click at [303, 251] on input "báo cáo vpgp [DATE]" at bounding box center [289, 259] width 85 height 20
drag, startPoint x: 317, startPoint y: 249, endPoint x: 324, endPoint y: 249, distance: 6.9
click at [324, 249] on input "báo cáo vpgp [DATE]" at bounding box center [289, 259] width 85 height 20
click at [300, 249] on input "báo cáo vpgp [DATE]" at bounding box center [289, 259] width 85 height 20
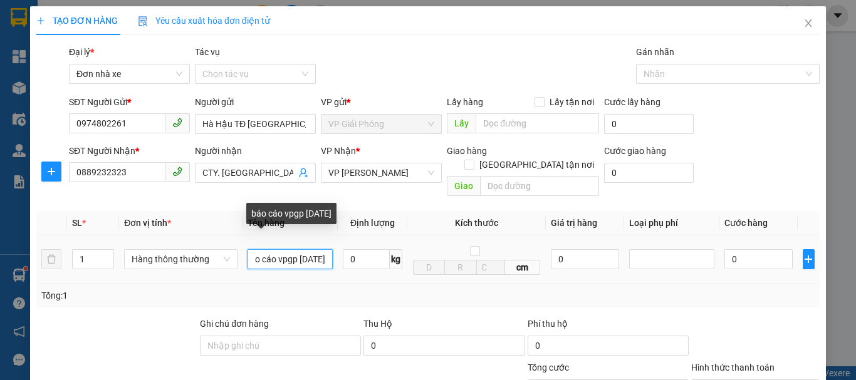
drag, startPoint x: 301, startPoint y: 246, endPoint x: 316, endPoint y: 247, distance: 15.1
click at [316, 249] on input "báo cáo vpgp [DATE]" at bounding box center [289, 259] width 85 height 20
click at [326, 249] on input "báo cáo vpgp ngày 13/105" at bounding box center [289, 259] width 85 height 20
type input "báo cáo vpgp ngày 13/10"
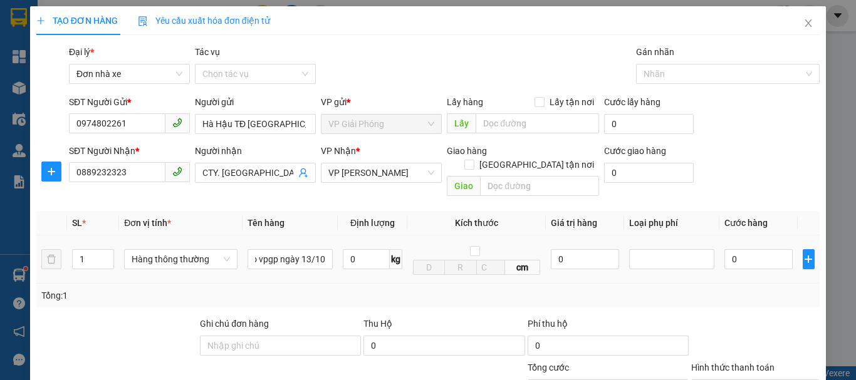
scroll to position [0, 0]
click at [369, 255] on div "0 kg" at bounding box center [373, 259] width 60 height 25
click at [366, 252] on input "0" at bounding box center [366, 259] width 47 height 20
type input "2"
drag, startPoint x: 425, startPoint y: 284, endPoint x: 757, endPoint y: 281, distance: 331.3
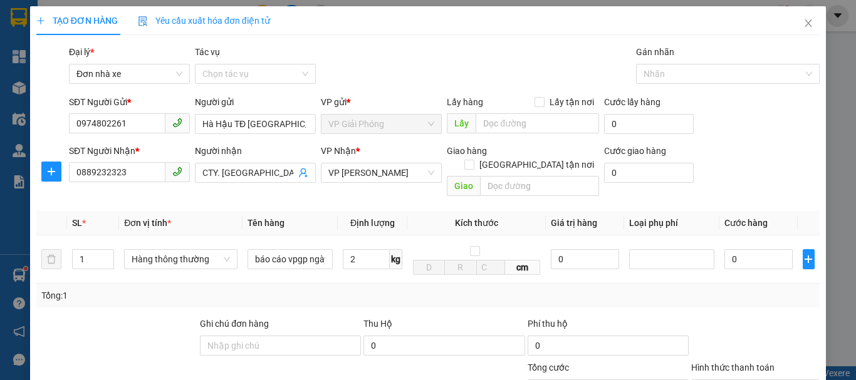
click at [428, 289] on div "Tổng: 1" at bounding box center [427, 296] width 773 height 14
type input "30.000"
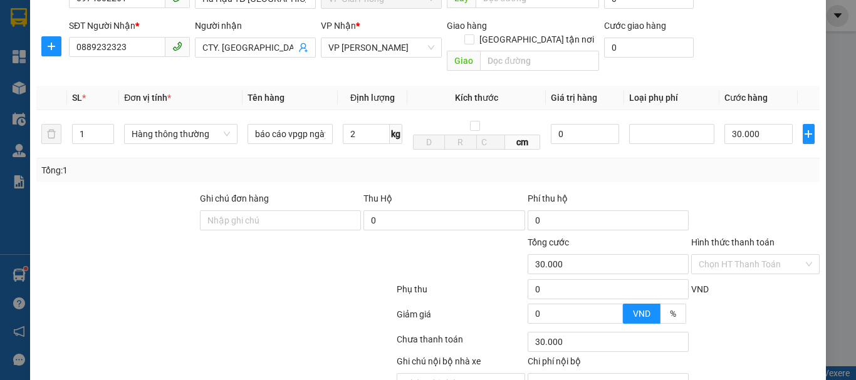
scroll to position [179, 0]
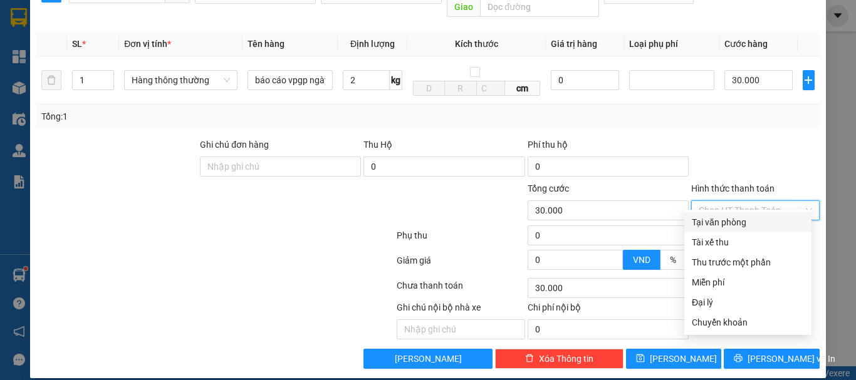
click at [740, 201] on input "Hình thức thanh toán" at bounding box center [750, 210] width 105 height 19
click at [719, 284] on div "Miễn phí" at bounding box center [747, 283] width 112 height 14
type input "0"
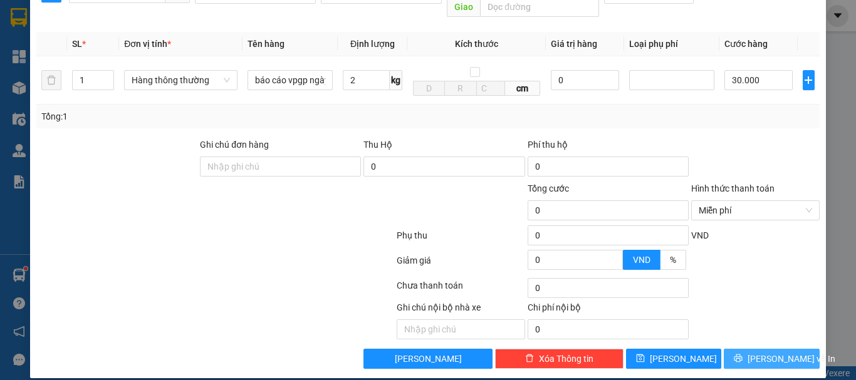
click at [764, 352] on span "[PERSON_NAME] và In" at bounding box center [791, 359] width 88 height 14
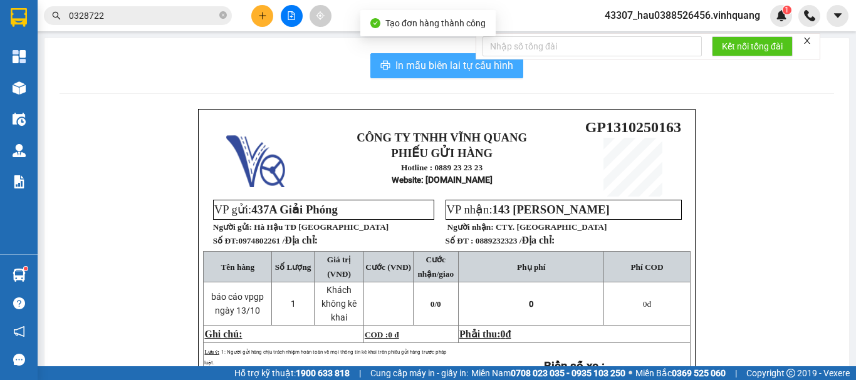
click at [428, 68] on span "In mẫu biên lai tự cấu hình" at bounding box center [454, 66] width 118 height 16
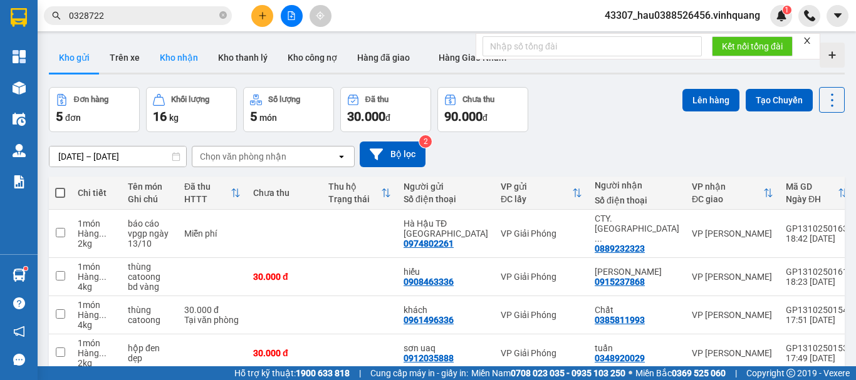
click at [188, 56] on button "Kho nhận" at bounding box center [179, 58] width 58 height 30
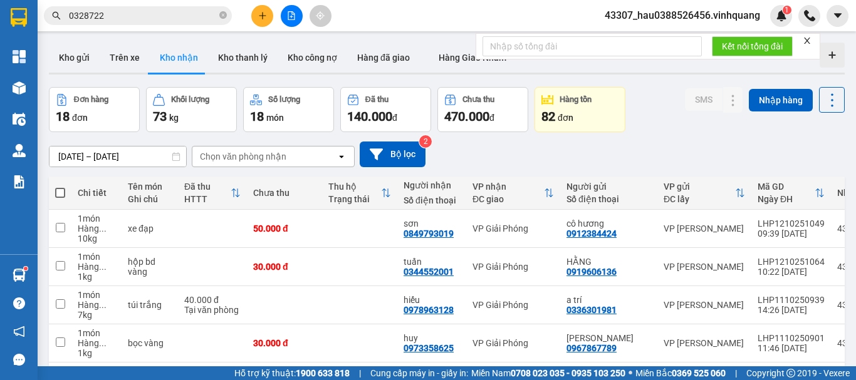
scroll to position [205, 0]
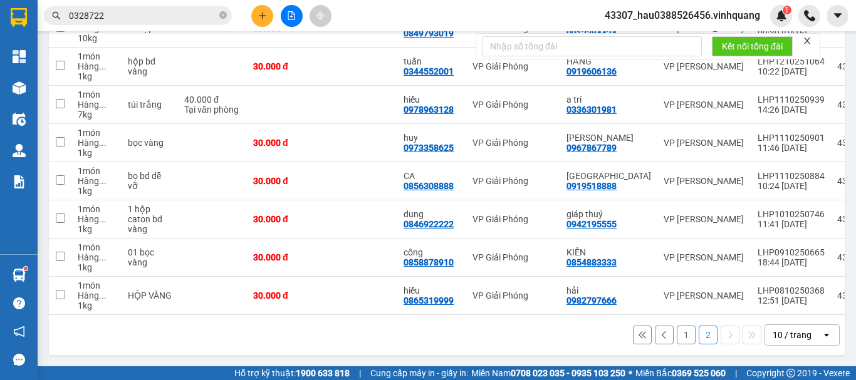
click at [680, 336] on button "1" at bounding box center [685, 335] width 19 height 19
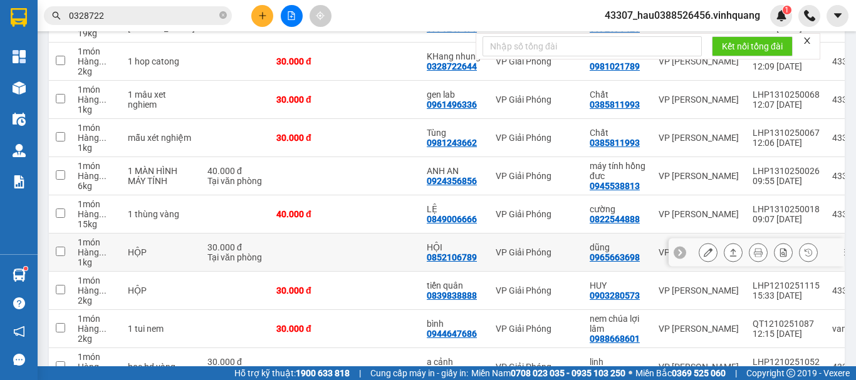
scroll to position [80, 0]
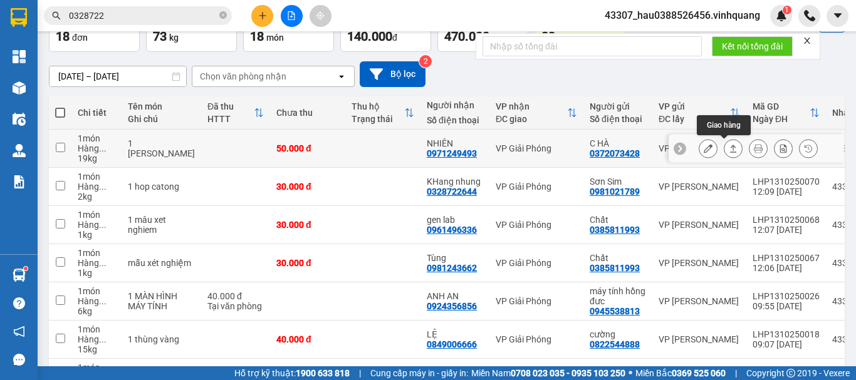
click at [728, 150] on icon at bounding box center [732, 148] width 9 height 9
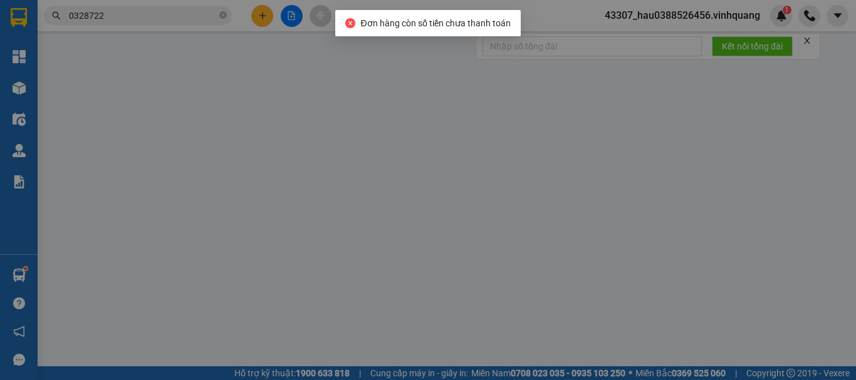
type input "0372073428"
type input "C HÀ"
type input "0971249493"
type input "NHIÊN"
type input "0"
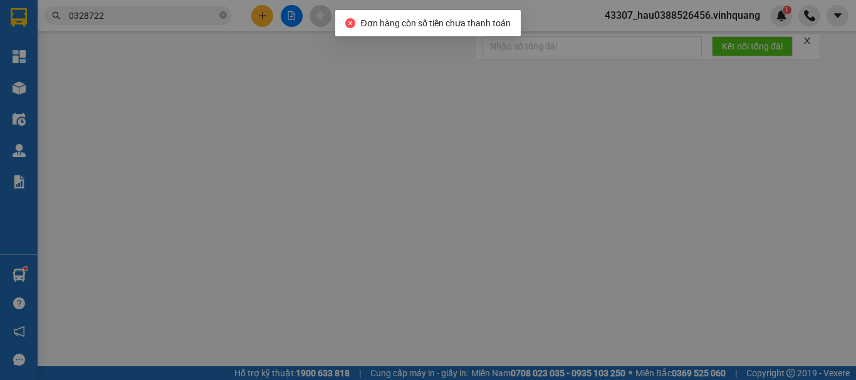
type input "50.000"
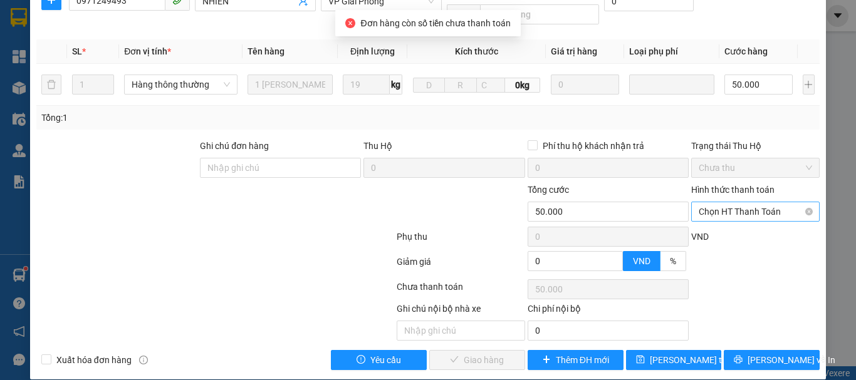
scroll to position [189, 0]
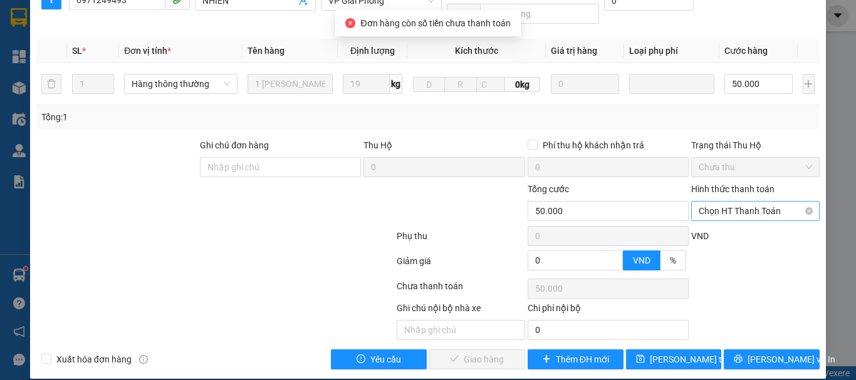
click at [720, 202] on span "Chọn HT Thanh Toán" at bounding box center [754, 211] width 113 height 19
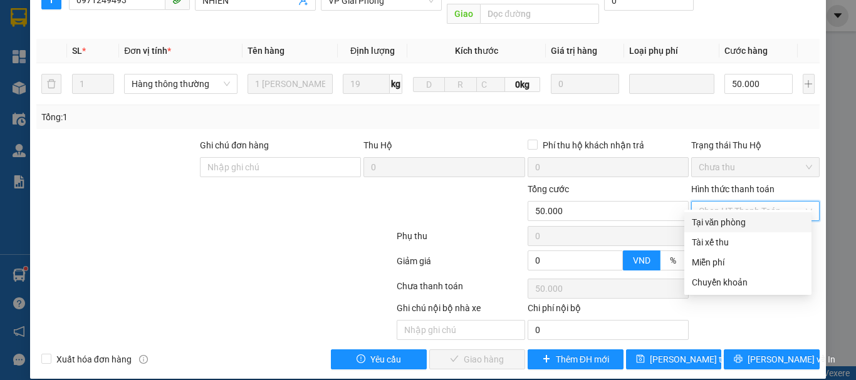
click at [718, 222] on div "Tại văn phòng" at bounding box center [747, 222] width 112 height 14
type input "0"
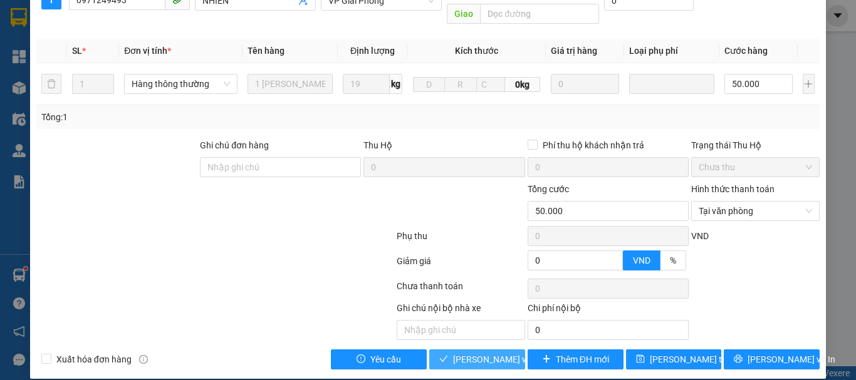
click at [496, 353] on span "[PERSON_NAME] và Giao hàng" at bounding box center [513, 360] width 120 height 14
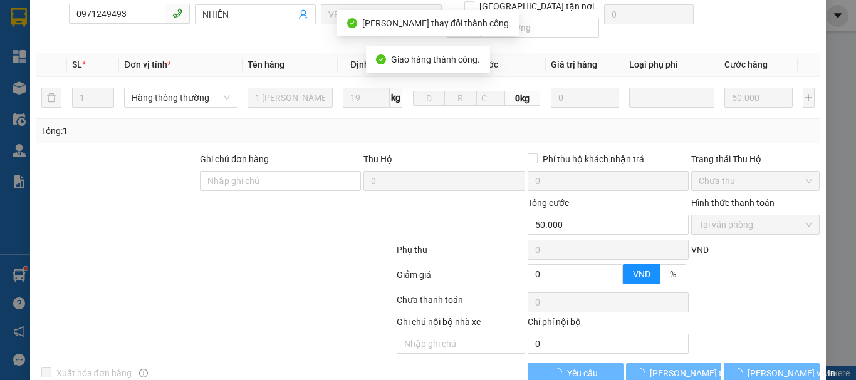
scroll to position [202, 0]
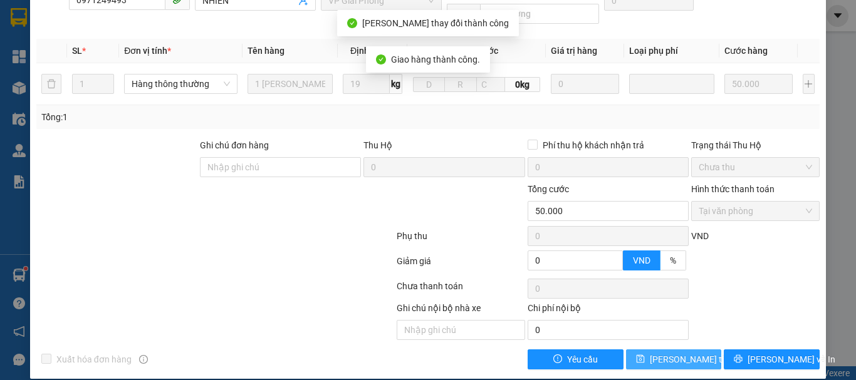
click at [670, 353] on span "[PERSON_NAME] thay đổi" at bounding box center [699, 360] width 100 height 14
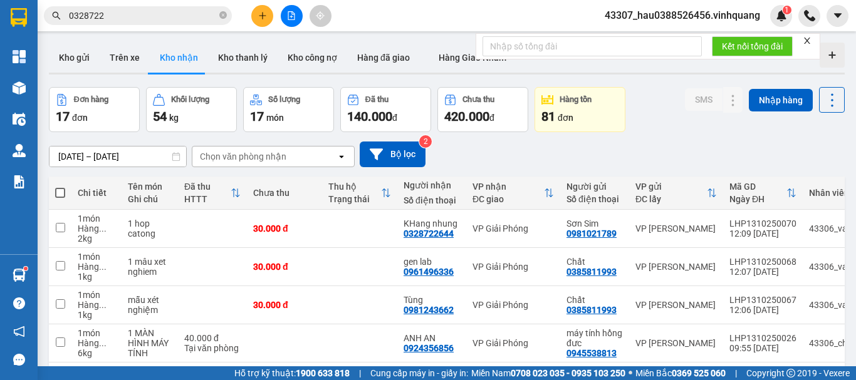
click at [638, 130] on div "Đơn hàng 17 đơn Khối lượng 54 kg Số lượng 17 món Đã thu 140.000 đ Chưa thu 420.…" at bounding box center [446, 109] width 795 height 45
click at [644, 133] on div "[DATE] – [DATE] Press the down arrow key to interact with the calendar and sele…" at bounding box center [446, 154] width 795 height 44
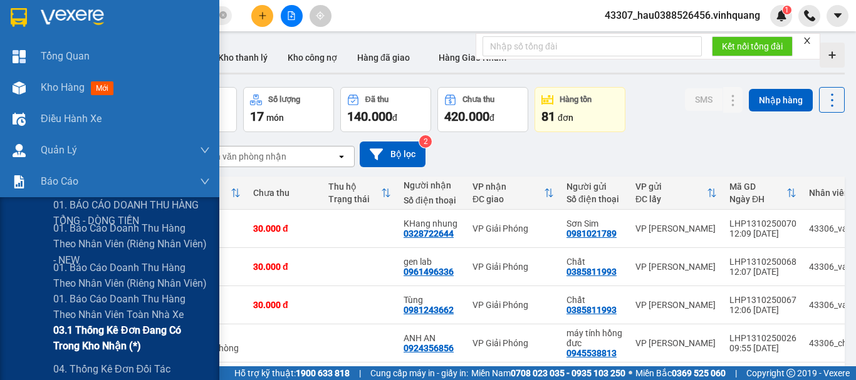
scroll to position [125, 0]
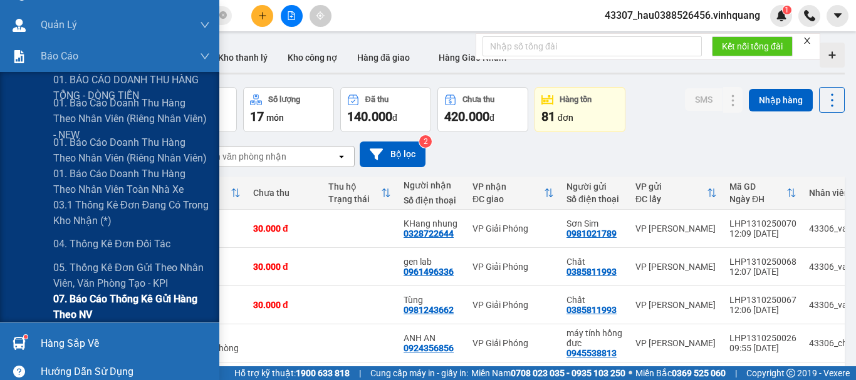
click at [112, 299] on span "07. Báo cáo thống kê gửi hàng theo NV" at bounding box center [131, 306] width 157 height 31
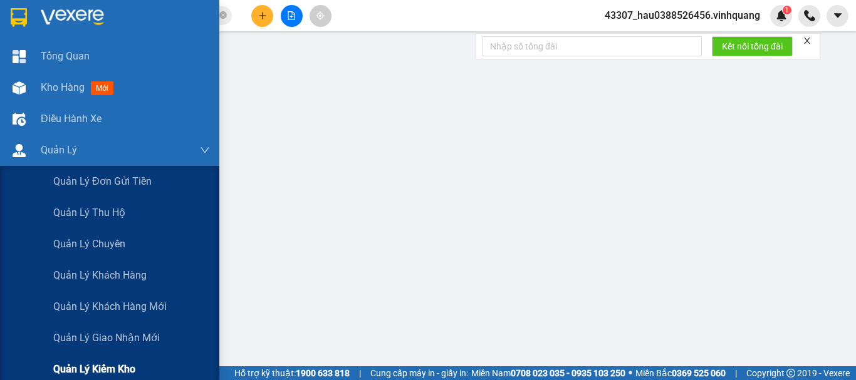
click at [117, 371] on span "Quản lý kiểm kho" at bounding box center [94, 369] width 82 height 16
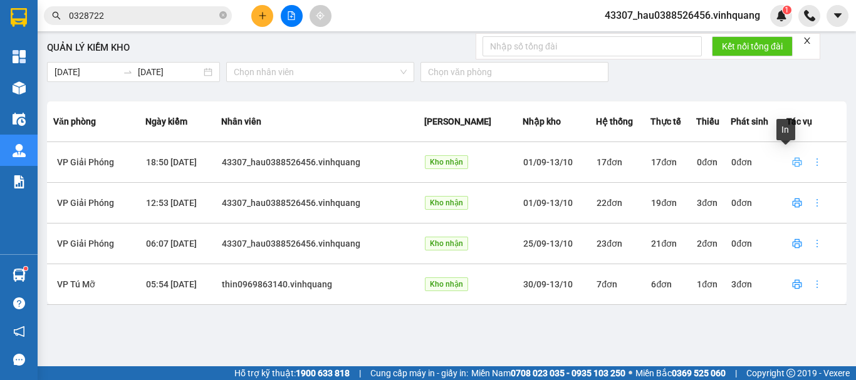
click at [792, 159] on icon "printer" at bounding box center [797, 162] width 10 height 10
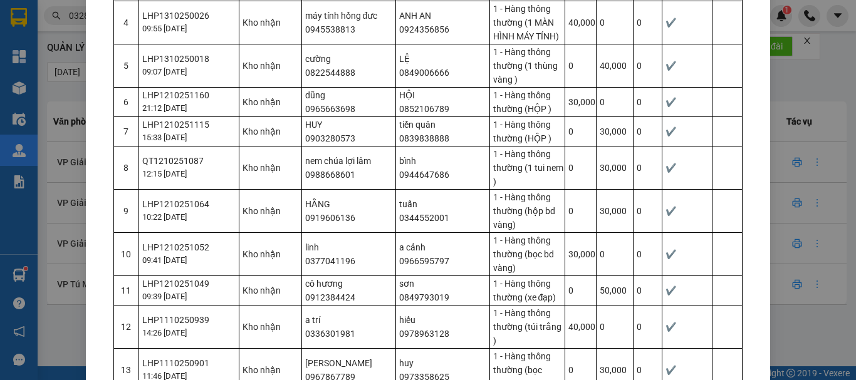
scroll to position [564, 0]
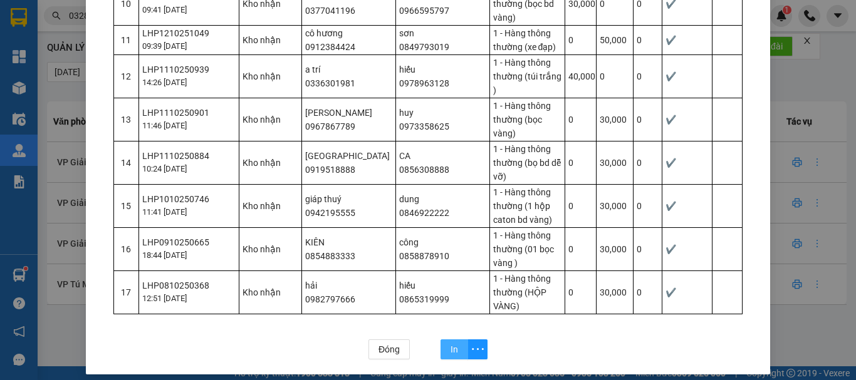
click at [450, 349] on span "In" at bounding box center [454, 350] width 8 height 14
click at [385, 348] on span "Đóng" at bounding box center [388, 350] width 21 height 14
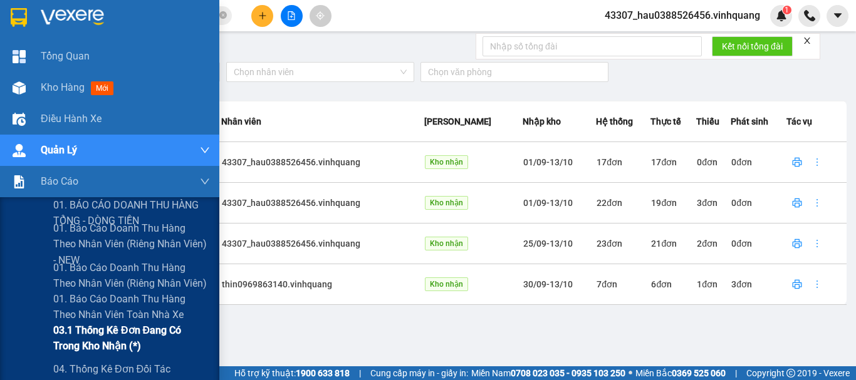
scroll to position [63, 0]
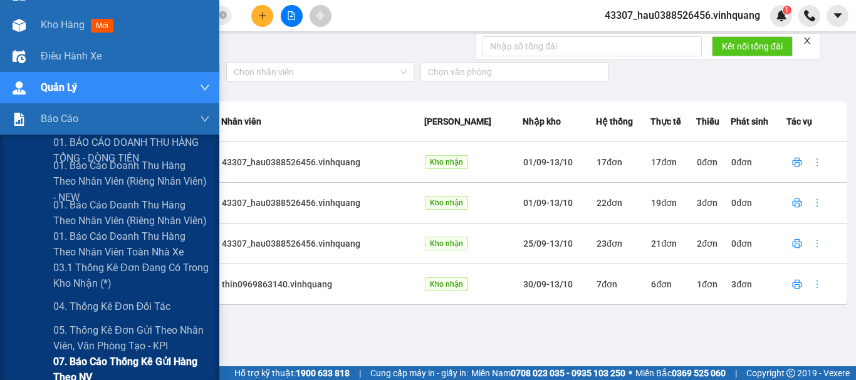
click at [114, 369] on span "07. Báo cáo thống kê gửi hàng theo NV" at bounding box center [131, 369] width 157 height 31
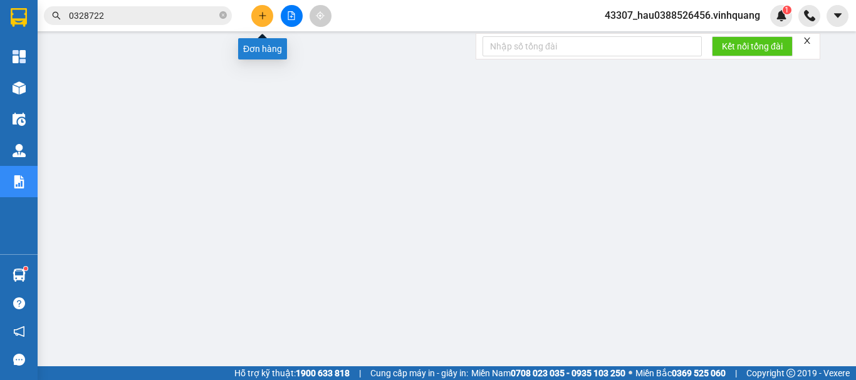
click at [258, 16] on icon "plus" at bounding box center [262, 15] width 9 height 9
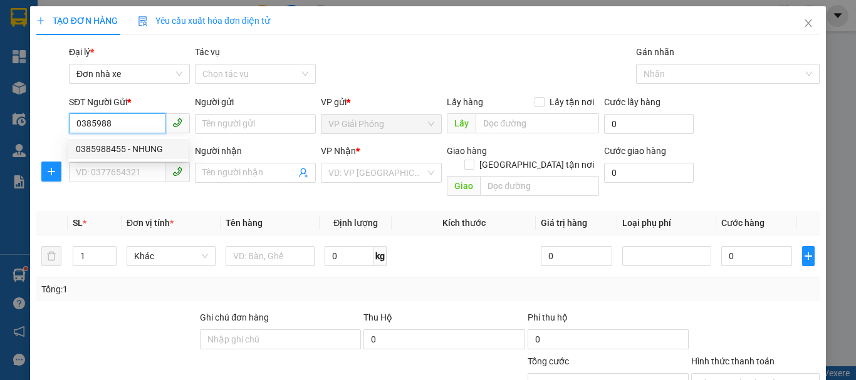
click at [153, 152] on div "0385988455 - NHUNG" at bounding box center [128, 149] width 105 height 14
type input "0385988455"
type input "NHUNG"
type input "0984759399"
type input "DŨNG"
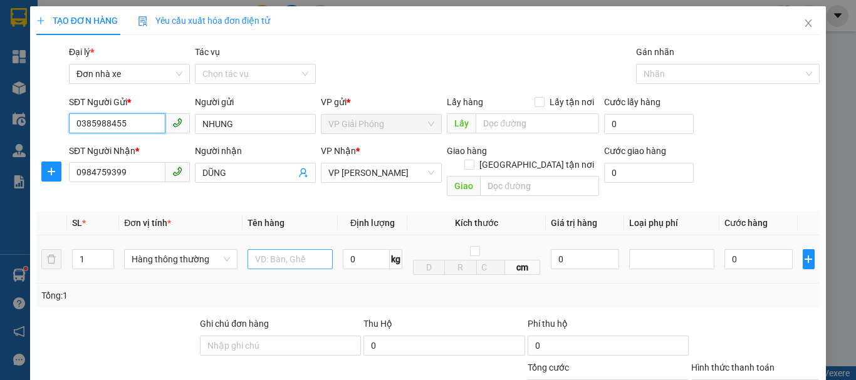
type input "0385988455"
click at [270, 250] on input "text" at bounding box center [289, 259] width 85 height 20
type input "thùng catoong bd vàng"
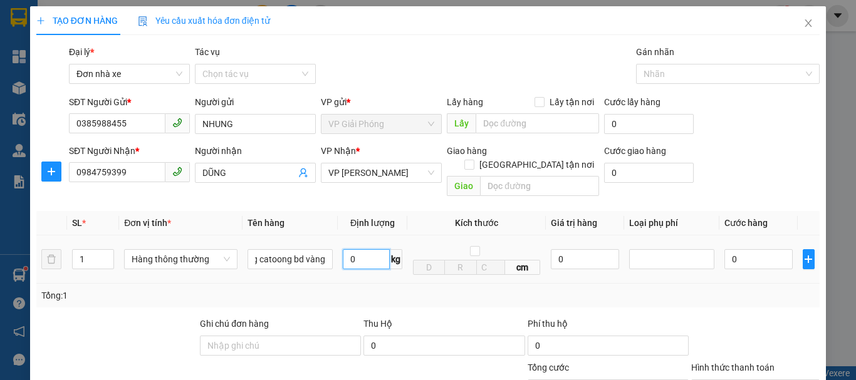
scroll to position [0, 0]
click at [362, 251] on input "0" at bounding box center [366, 259] width 47 height 20
type input "8"
click at [367, 289] on div "Tổng: 1" at bounding box center [427, 296] width 773 height 14
type input "40.000"
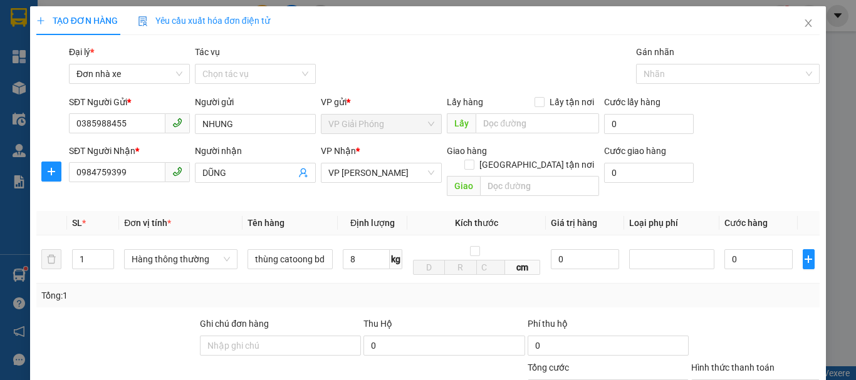
type input "40.000"
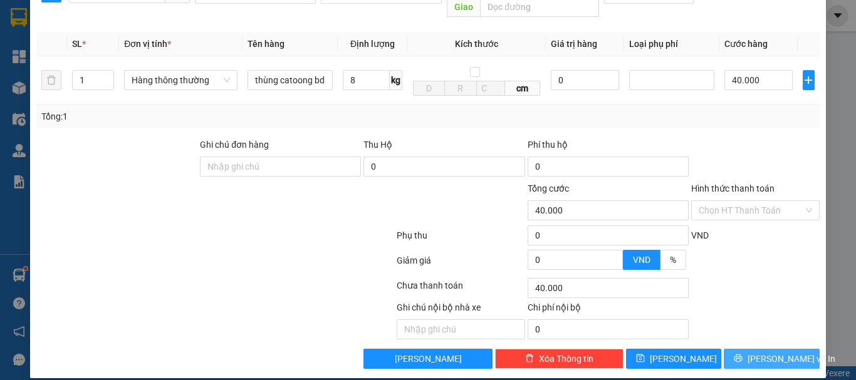
click at [774, 352] on span "[PERSON_NAME] và In" at bounding box center [791, 359] width 88 height 14
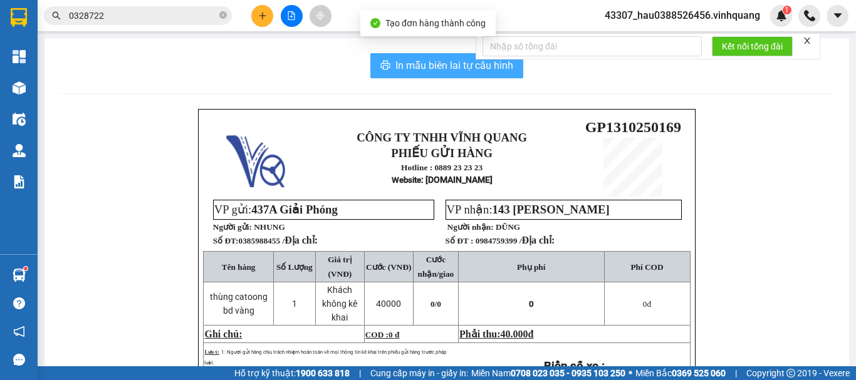
click at [458, 65] on span "In mẫu biên lai tự cấu hình" at bounding box center [454, 66] width 118 height 16
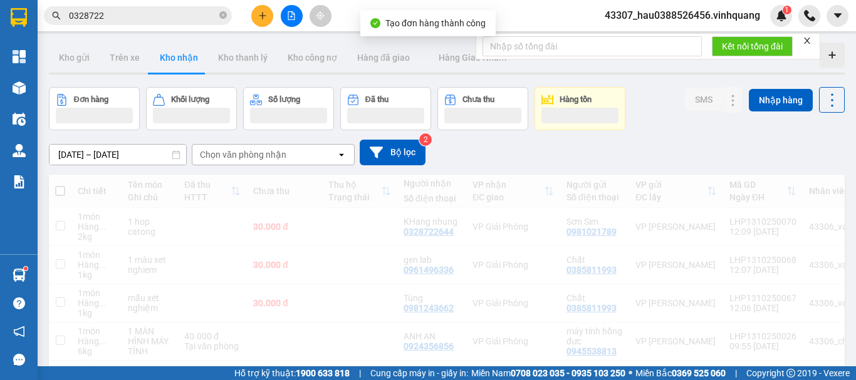
click at [267, 15] on button at bounding box center [262, 16] width 22 height 22
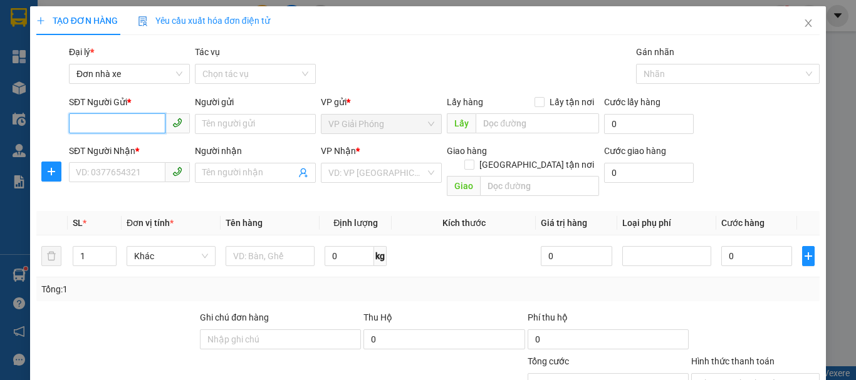
click at [133, 123] on input "SĐT Người Gửi *" at bounding box center [117, 123] width 96 height 20
type input "0986112928"
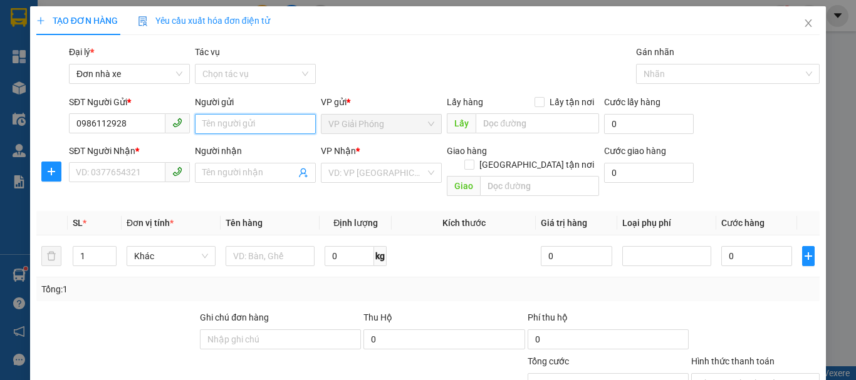
click at [238, 123] on input "Người gửi" at bounding box center [255, 124] width 121 height 20
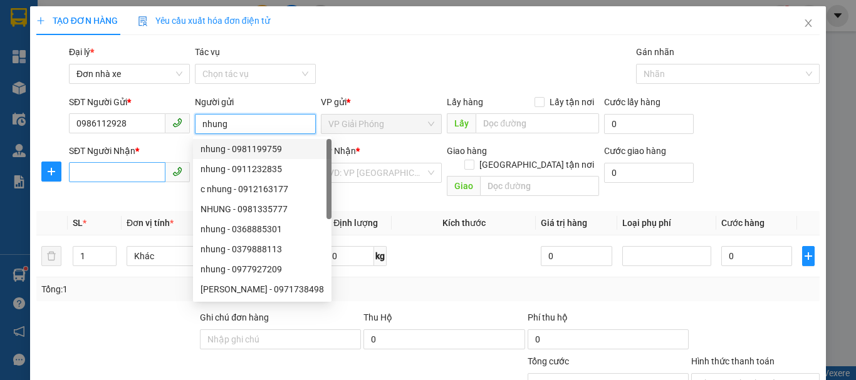
type input "nhung"
click at [106, 177] on input "SĐT Người Nhận *" at bounding box center [117, 172] width 96 height 20
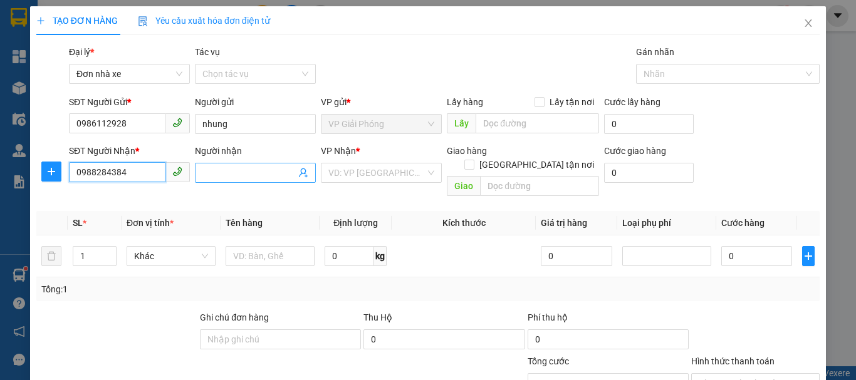
type input "0988284384"
click at [238, 173] on input "Người nhận" at bounding box center [248, 173] width 93 height 14
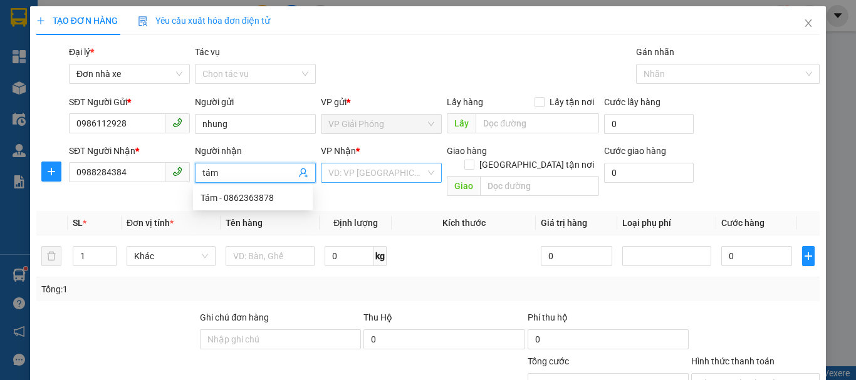
type input "tám"
drag, startPoint x: 363, startPoint y: 173, endPoint x: 370, endPoint y: 204, distance: 30.7
click at [363, 174] on input "search" at bounding box center [376, 172] width 97 height 19
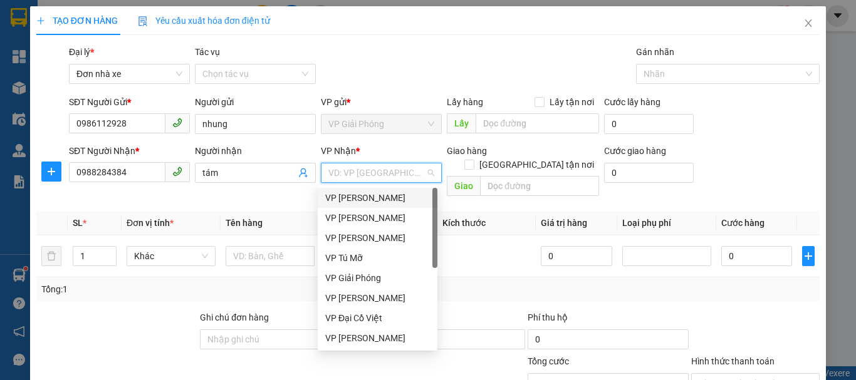
click at [372, 199] on div "VP [PERSON_NAME]" at bounding box center [377, 198] width 105 height 14
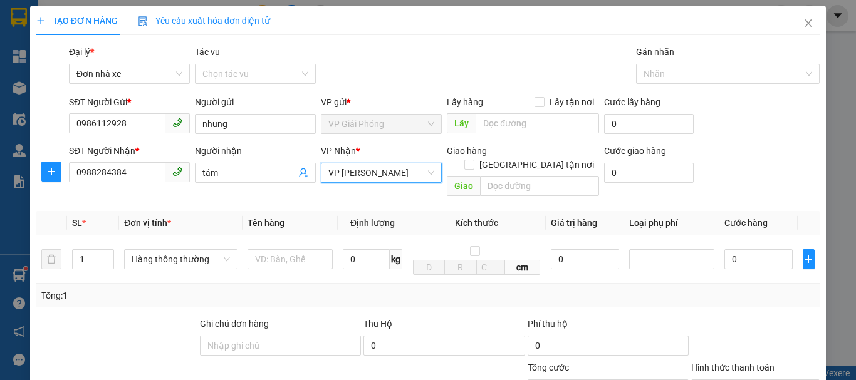
drag, startPoint x: 372, startPoint y: 199, endPoint x: 376, endPoint y: 183, distance: 16.3
click at [373, 181] on span "VP [PERSON_NAME]" at bounding box center [381, 172] width 106 height 19
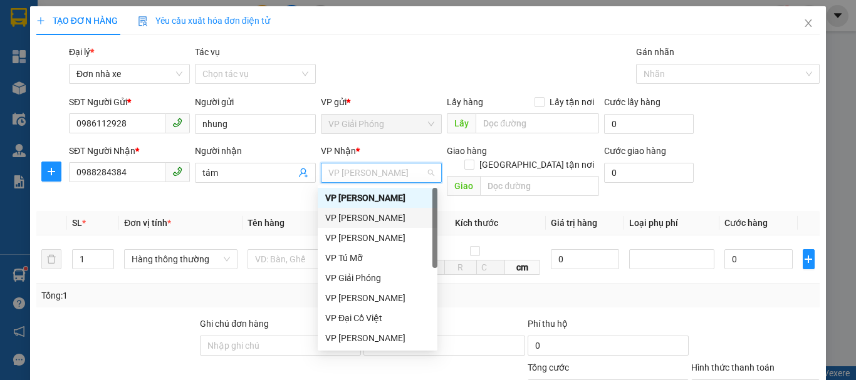
click at [378, 221] on div "VP [PERSON_NAME]" at bounding box center [377, 218] width 105 height 14
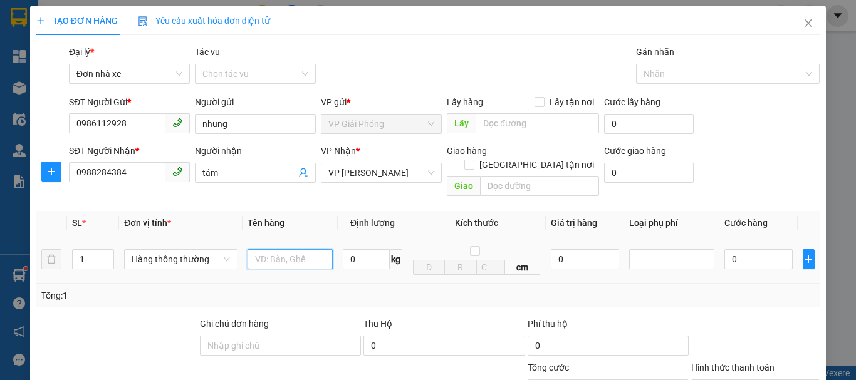
click at [297, 249] on input "text" at bounding box center [289, 259] width 85 height 20
type input "hộp catoong"
click at [373, 249] on input "0" at bounding box center [366, 259] width 47 height 20
type input "2"
drag, startPoint x: 390, startPoint y: 272, endPoint x: 381, endPoint y: 261, distance: 14.3
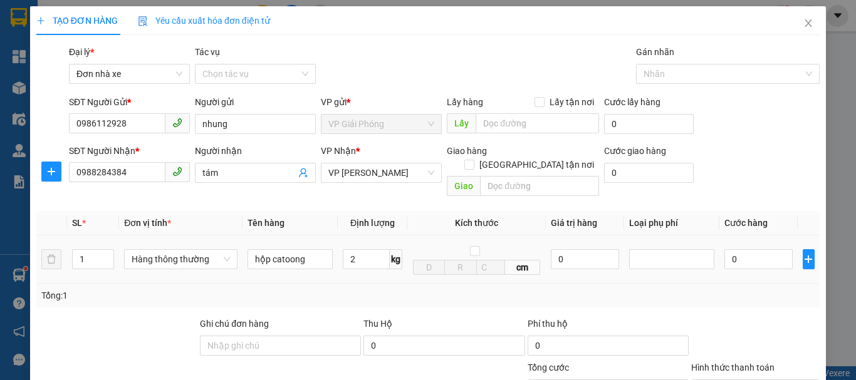
click at [391, 284] on div "Tổng: 1" at bounding box center [427, 296] width 783 height 24
type input "30.000"
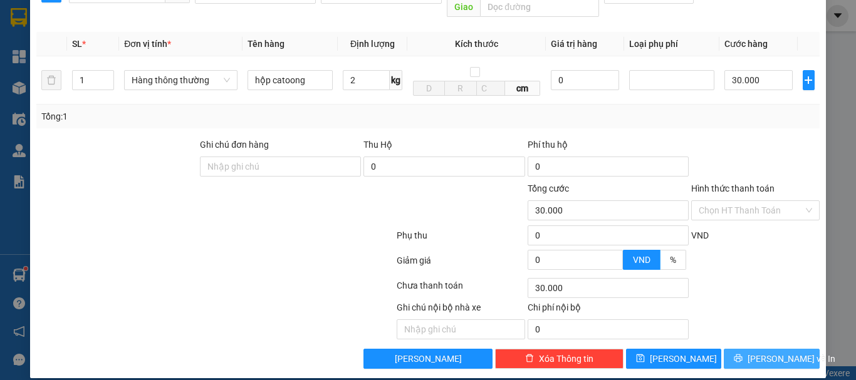
click at [787, 352] on span "[PERSON_NAME] và In" at bounding box center [791, 359] width 88 height 14
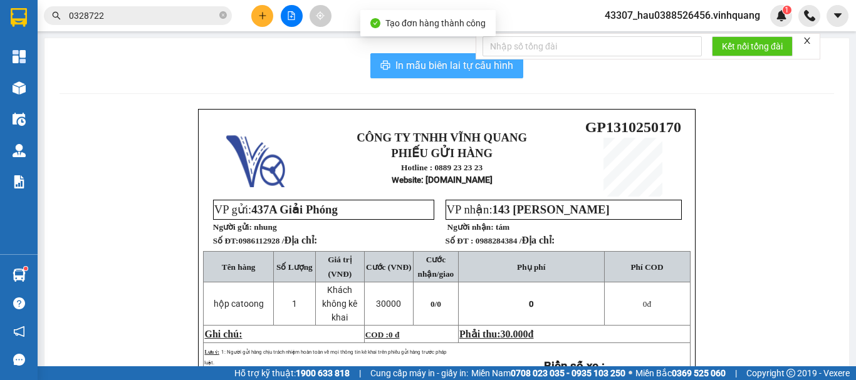
click at [458, 73] on span "In mẫu biên lai tự cấu hình" at bounding box center [454, 66] width 118 height 16
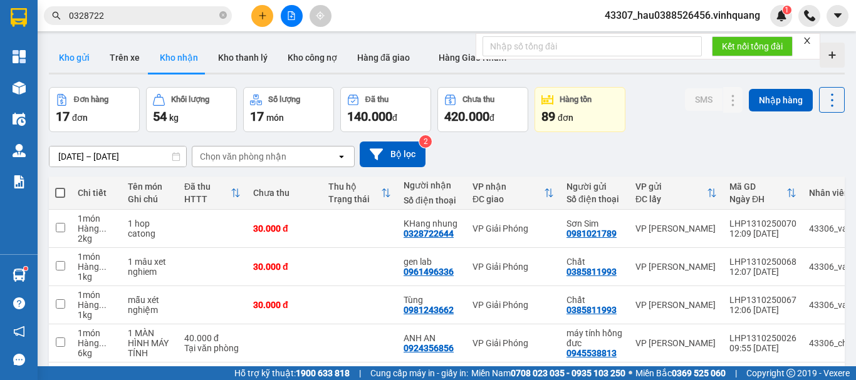
click at [86, 51] on button "Kho gửi" at bounding box center [74, 58] width 51 height 30
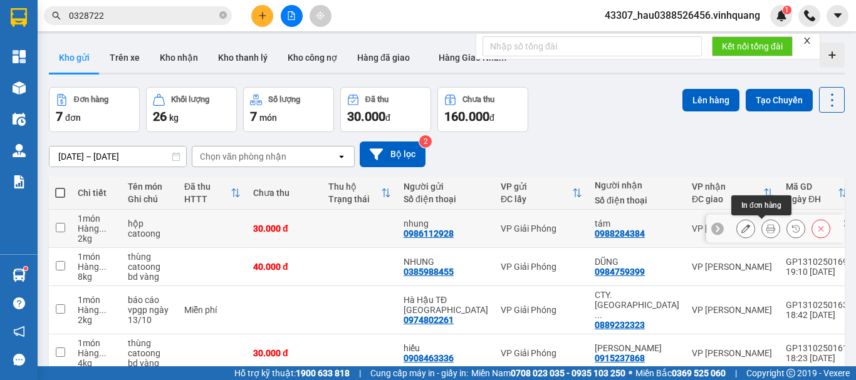
click at [762, 234] on button at bounding box center [771, 229] width 18 height 22
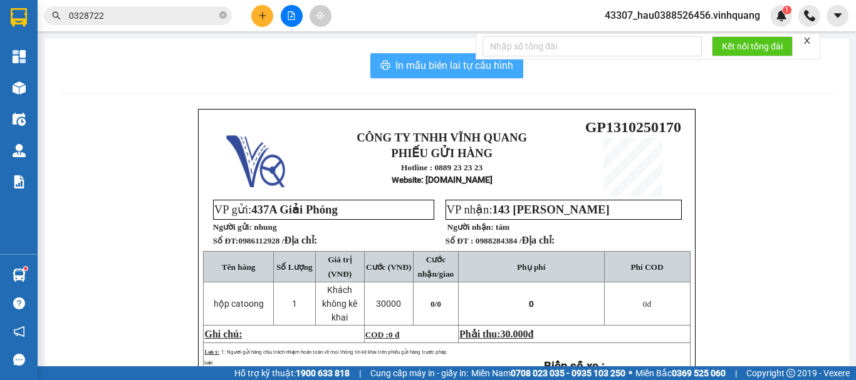
click at [429, 54] on button "In mẫu biên lai tự cấu hình" at bounding box center [446, 65] width 153 height 25
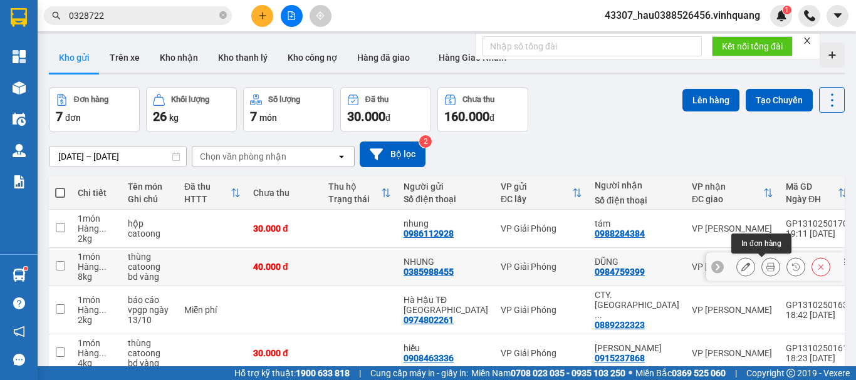
click at [763, 272] on button at bounding box center [771, 267] width 18 height 22
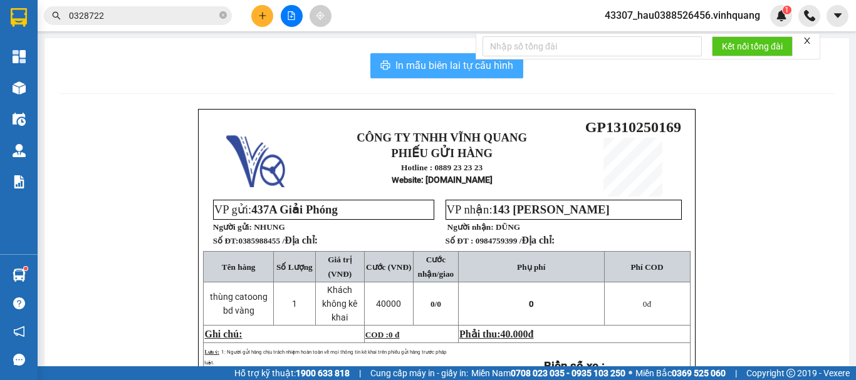
click at [443, 66] on span "In mẫu biên lai tự cấu hình" at bounding box center [454, 66] width 118 height 16
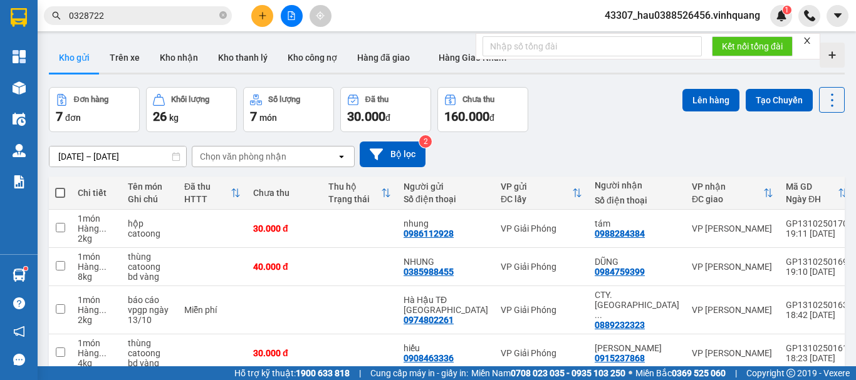
click at [63, 192] on span at bounding box center [60, 193] width 10 height 10
click at [60, 187] on input "checkbox" at bounding box center [60, 187] width 0 height 0
checkbox input "true"
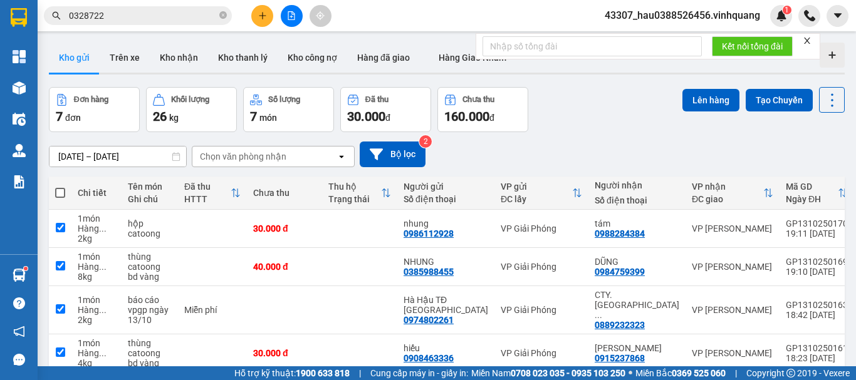
checkbox input "true"
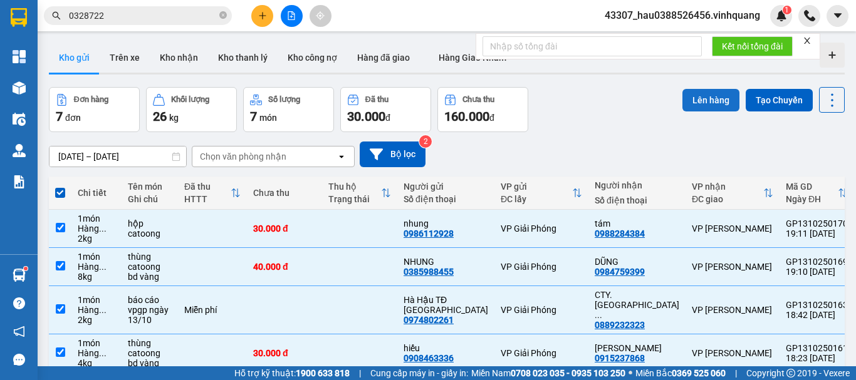
click at [698, 91] on button "Lên hàng" at bounding box center [710, 100] width 57 height 23
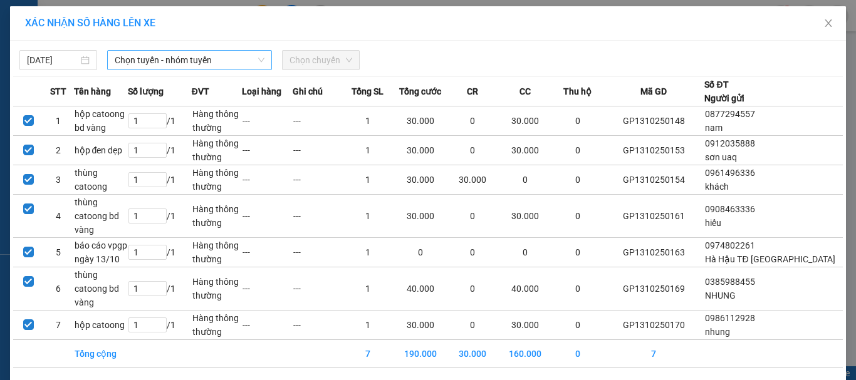
click at [196, 61] on span "Chọn tuyến - nhóm tuyến" at bounding box center [190, 60] width 150 height 19
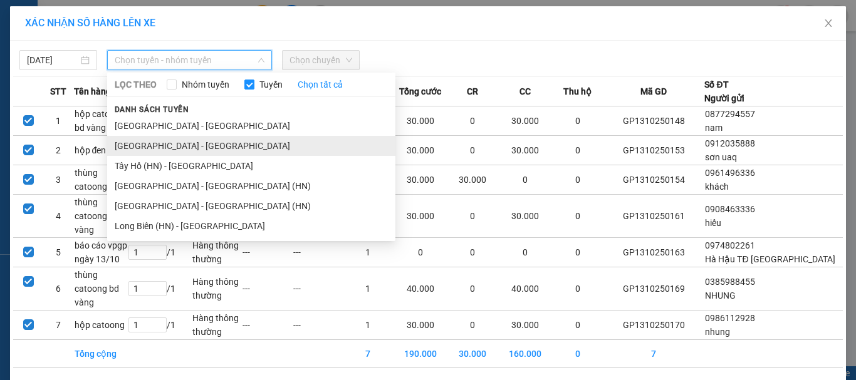
click at [189, 153] on li "[GEOGRAPHIC_DATA] - [GEOGRAPHIC_DATA]" at bounding box center [251, 146] width 288 height 20
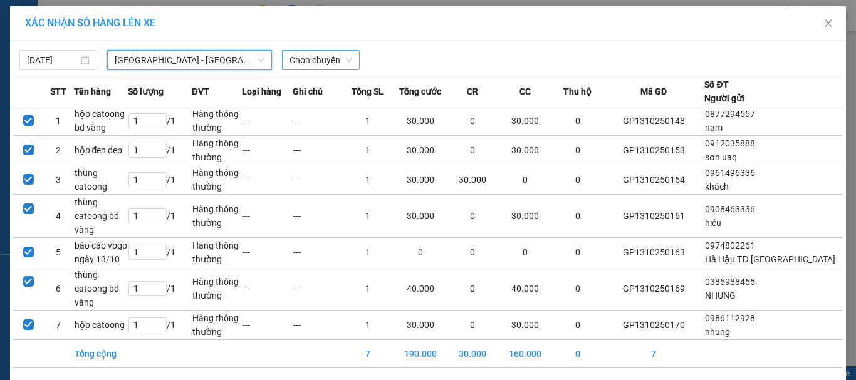
click at [303, 62] on span "Chọn chuyến" at bounding box center [320, 60] width 63 height 19
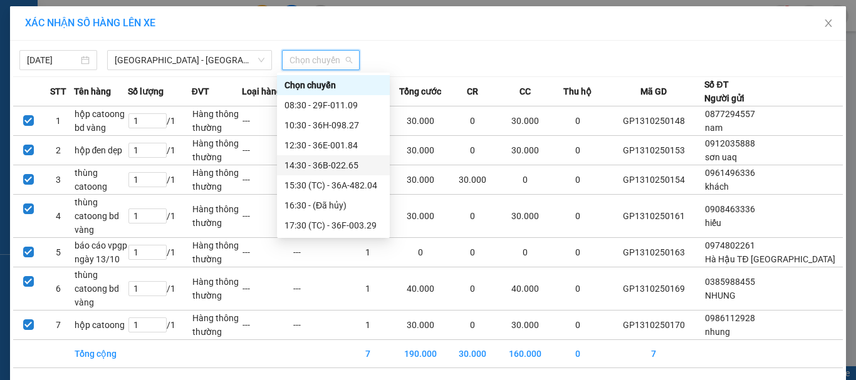
scroll to position [40, 0]
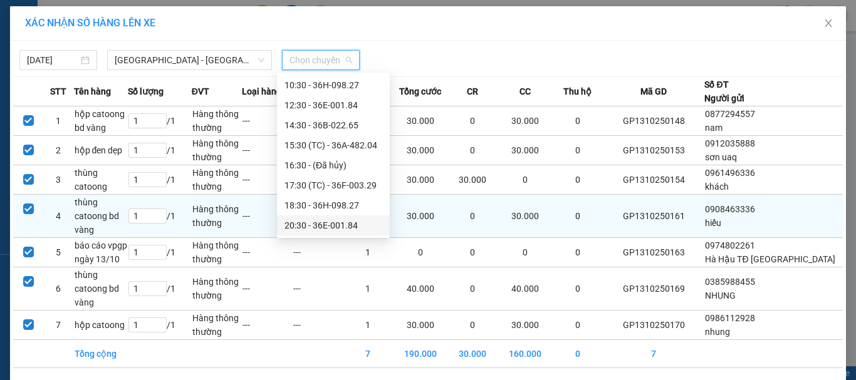
click at [348, 227] on div "20:30 - 36E-001.84" at bounding box center [333, 226] width 98 height 14
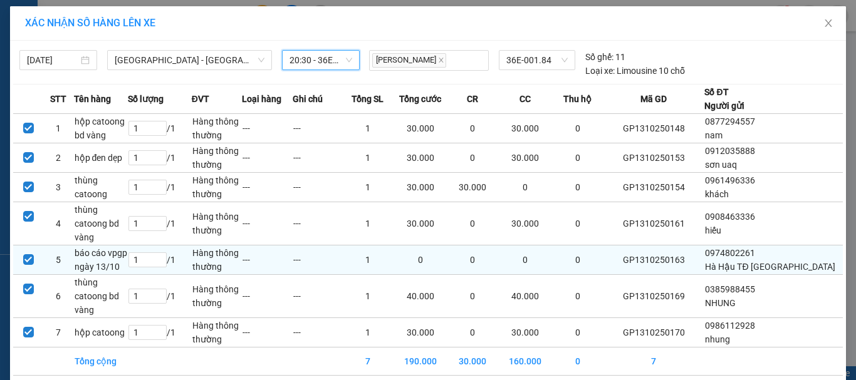
scroll to position [53, 0]
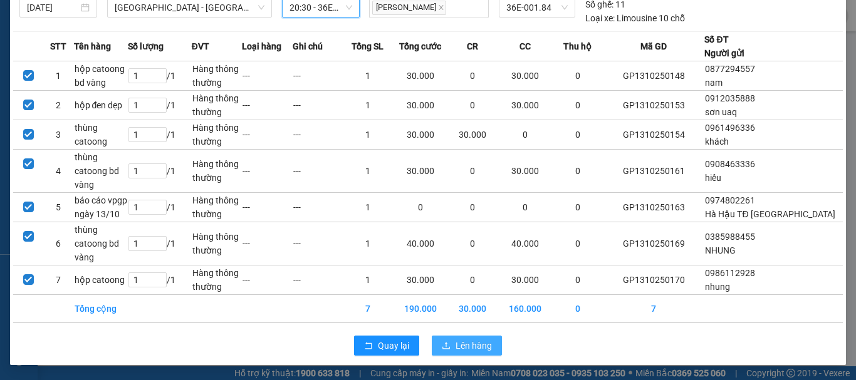
click at [455, 346] on span "Lên hàng" at bounding box center [473, 346] width 36 height 14
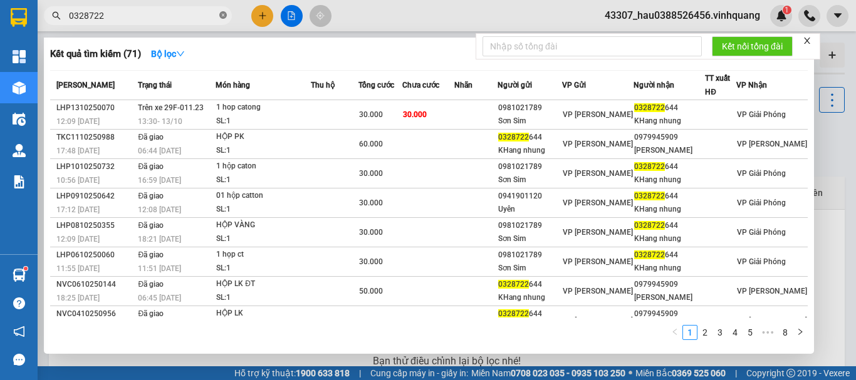
click at [220, 14] on icon "close-circle" at bounding box center [223, 15] width 8 height 8
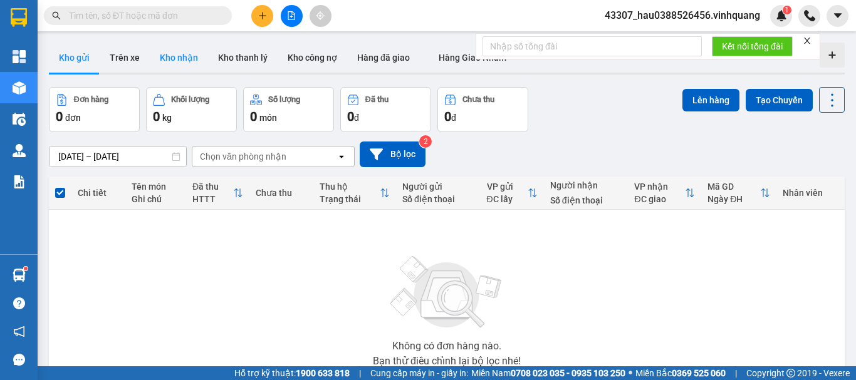
click at [195, 57] on button "Kho nhận" at bounding box center [179, 58] width 58 height 30
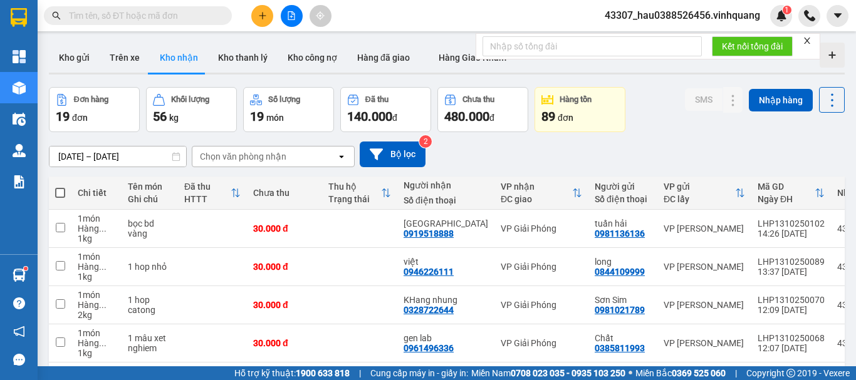
click at [115, 16] on input "text" at bounding box center [143, 16] width 148 height 14
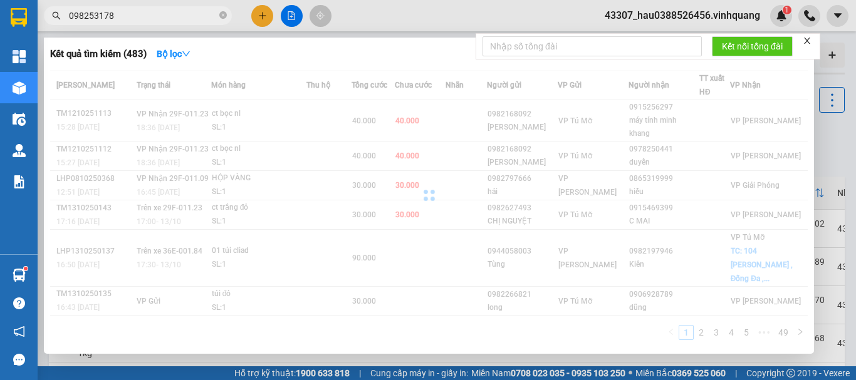
type input "0982531789"
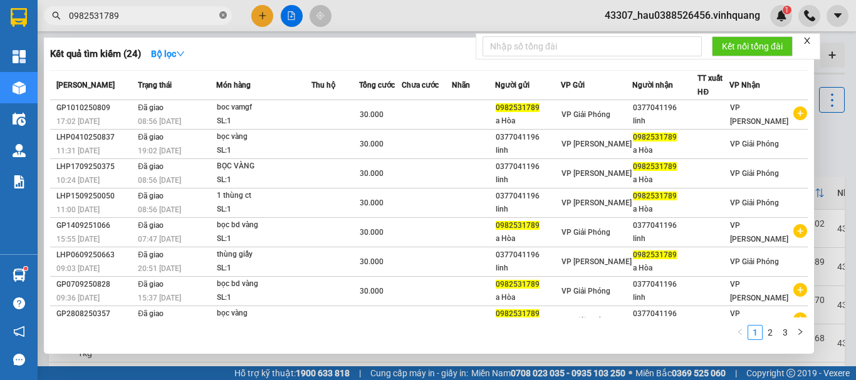
click at [224, 14] on icon "close-circle" at bounding box center [223, 15] width 8 height 8
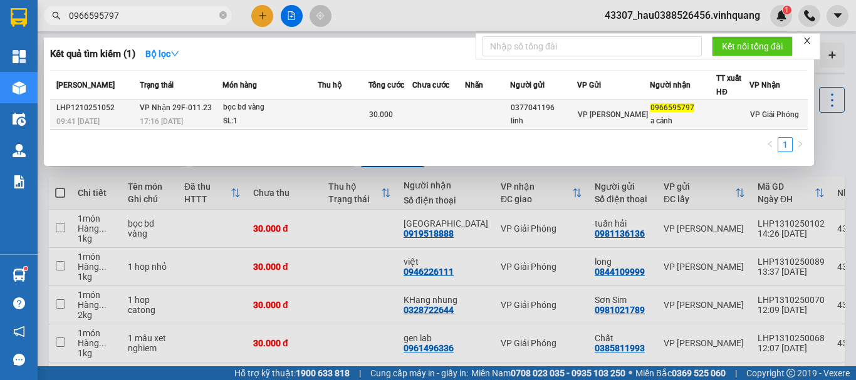
type input "0966595797"
click at [540, 116] on div "linh" at bounding box center [543, 121] width 66 height 13
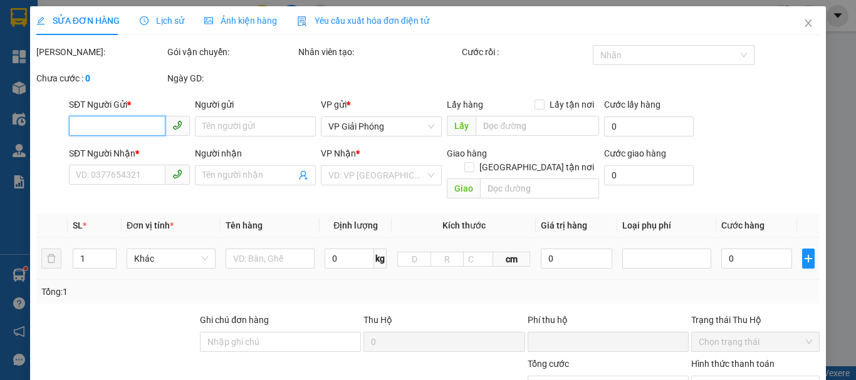
type input "0377041196"
type input "linh"
type input "0966595797"
type input "a cảnh"
type input "0"
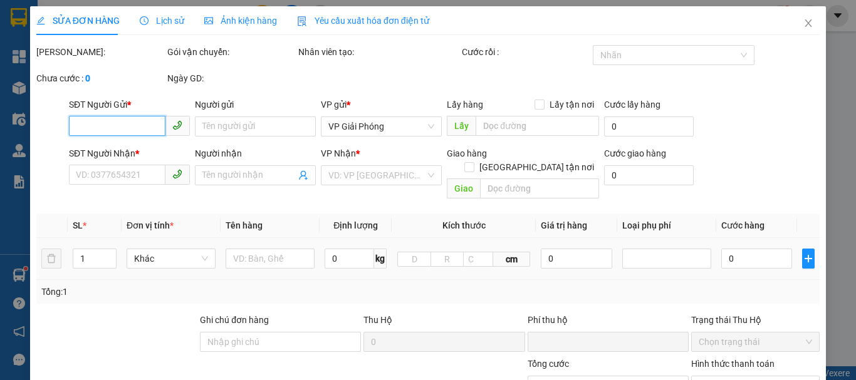
type input "30.000"
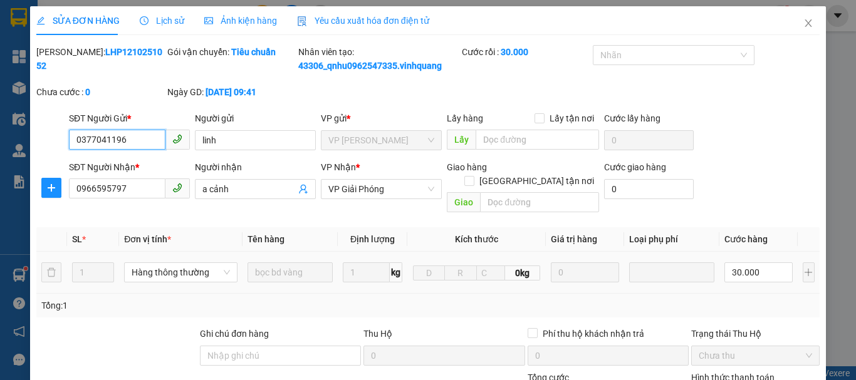
scroll to position [189, 0]
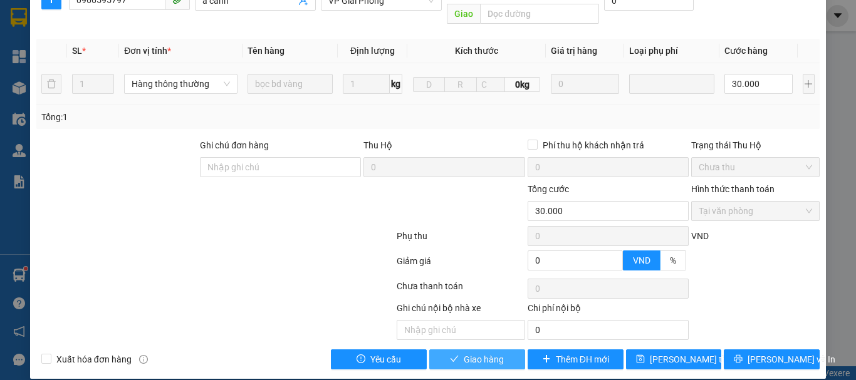
click at [475, 353] on span "Giao hàng" at bounding box center [483, 360] width 40 height 14
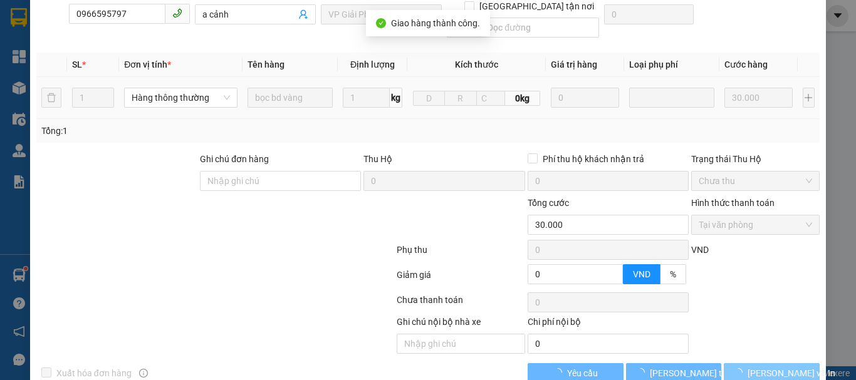
scroll to position [202, 0]
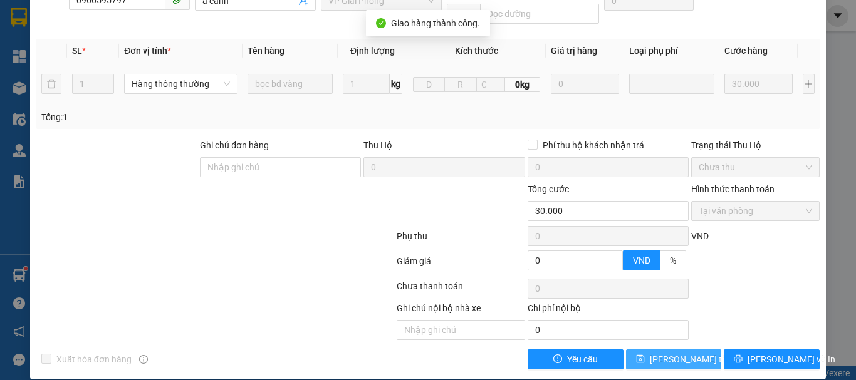
click at [676, 353] on span "[PERSON_NAME] thay đổi" at bounding box center [699, 360] width 100 height 14
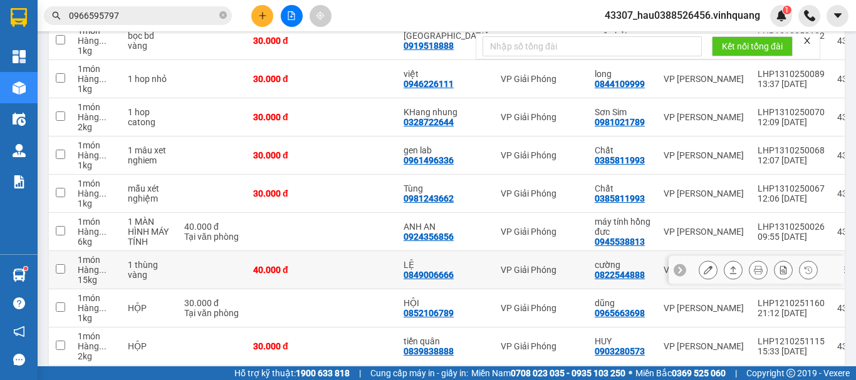
scroll to position [251, 0]
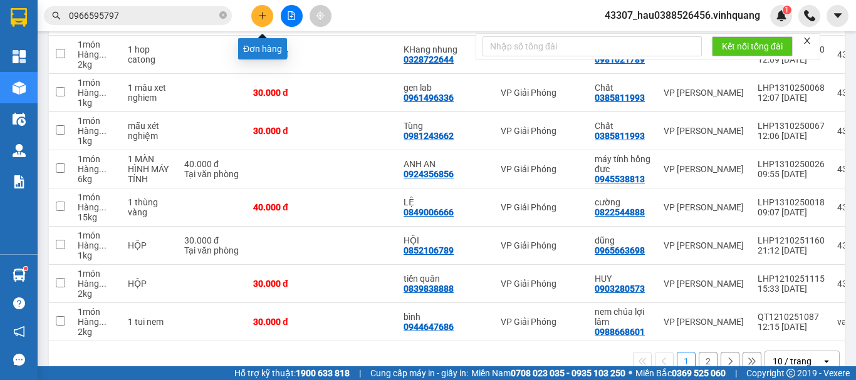
click at [256, 13] on button at bounding box center [262, 16] width 22 height 22
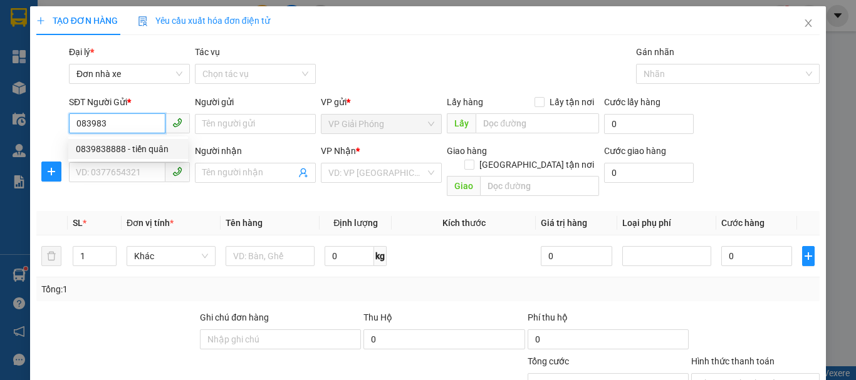
click at [137, 150] on div "0839838888 - tiến quân" at bounding box center [128, 149] width 105 height 14
type input "0839838888"
type input "tiến quân"
type input "0903280573"
type input "HUY"
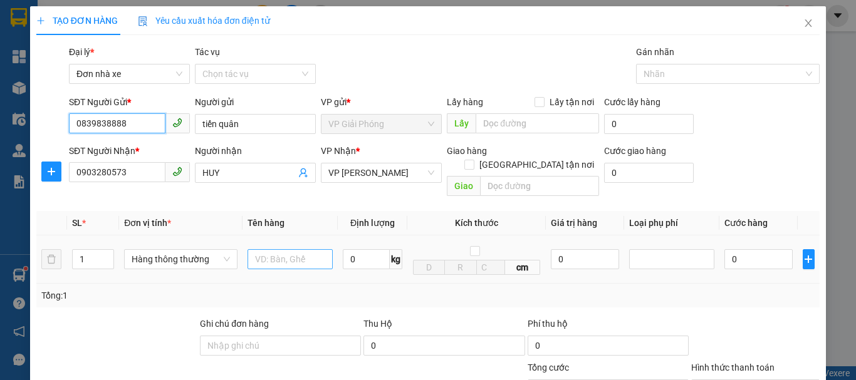
type input "0839838888"
click at [270, 249] on input "text" at bounding box center [289, 259] width 85 height 20
type input "hộp catoong bd bàng"
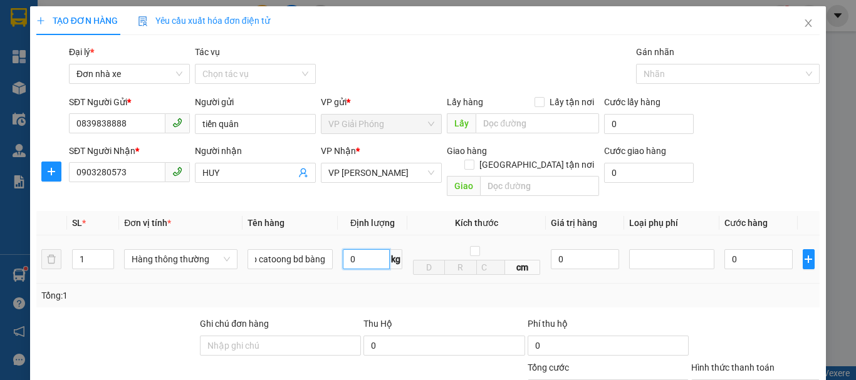
scroll to position [0, 0]
click at [375, 249] on input "0" at bounding box center [366, 259] width 47 height 20
type input "3"
drag, startPoint x: 415, startPoint y: 283, endPoint x: 536, endPoint y: 256, distance: 123.8
click at [415, 289] on div "Tổng: 1" at bounding box center [427, 296] width 773 height 14
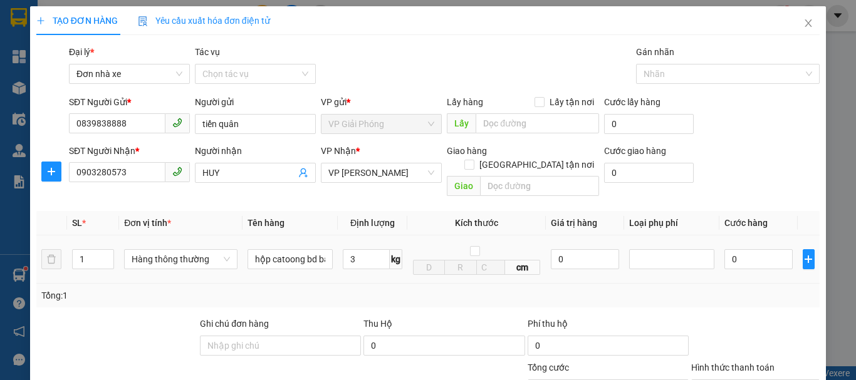
type input "30.000"
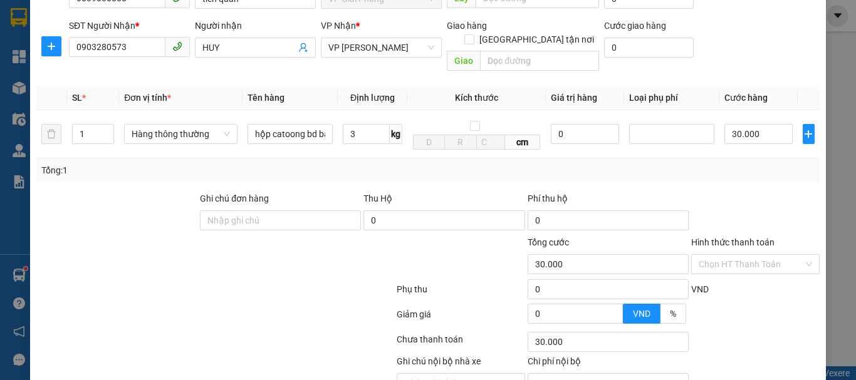
scroll to position [179, 0]
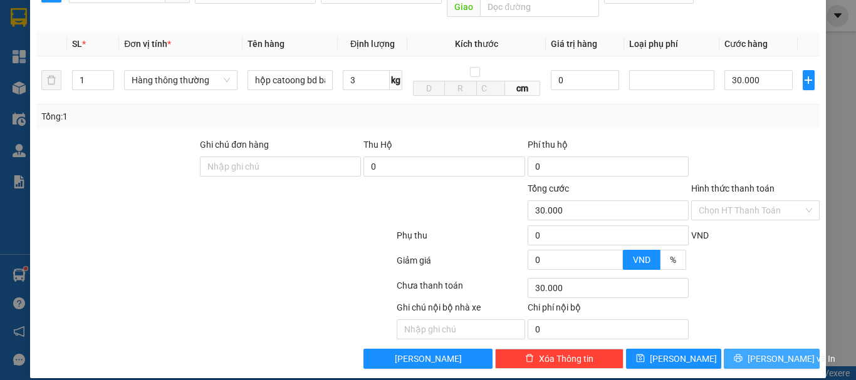
click at [774, 352] on span "[PERSON_NAME] và In" at bounding box center [791, 359] width 88 height 14
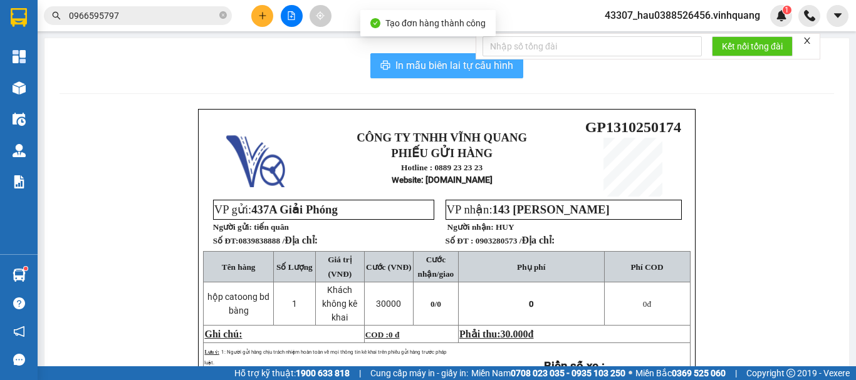
click at [449, 68] on span "In mẫu biên lai tự cấu hình" at bounding box center [454, 66] width 118 height 16
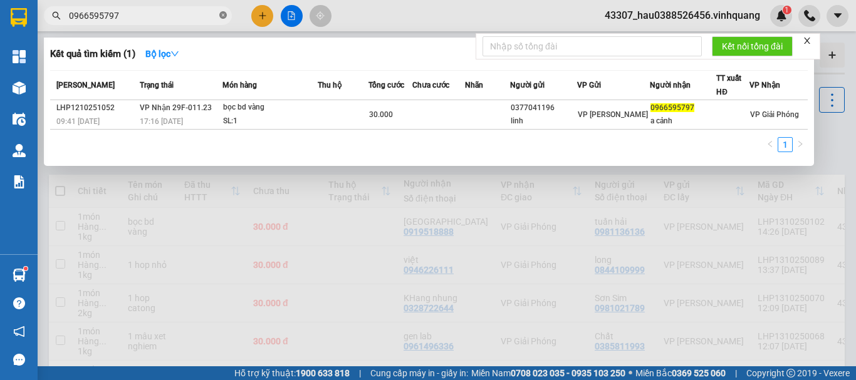
click at [226, 11] on span at bounding box center [223, 16] width 8 height 12
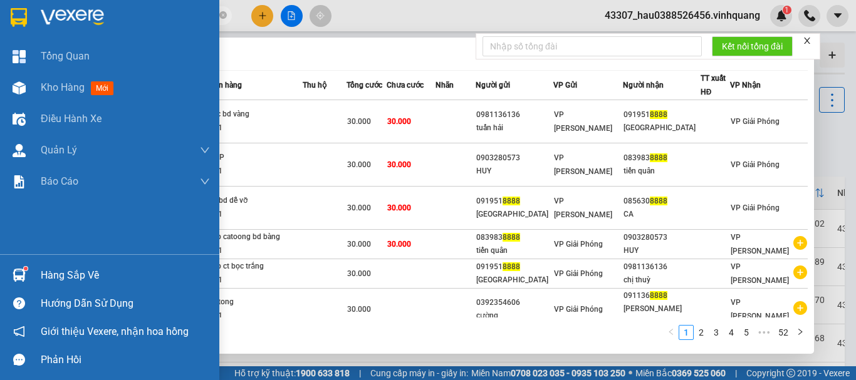
drag, startPoint x: 97, startPoint y: 12, endPoint x: 35, endPoint y: 18, distance: 62.3
click at [36, 25] on section "Kết quả tìm kiếm ( 511 ) Bộ lọc Mã ĐH Trạng thái Món hàng Thu hộ Tổng cước Chưa…" at bounding box center [428, 190] width 856 height 380
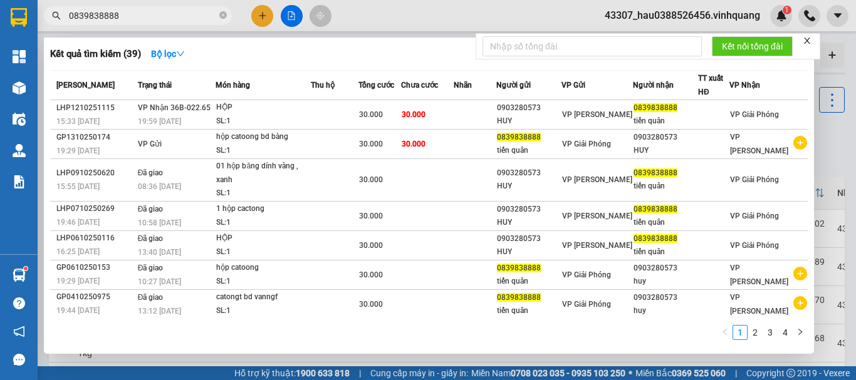
type input "0839838888"
click at [391, 51] on div "Kết quả tìm kiếm ( 39 ) Bộ lọc" at bounding box center [428, 54] width 757 height 20
click at [840, 71] on div at bounding box center [428, 190] width 856 height 380
